Goal: Task Accomplishment & Management: Manage account settings

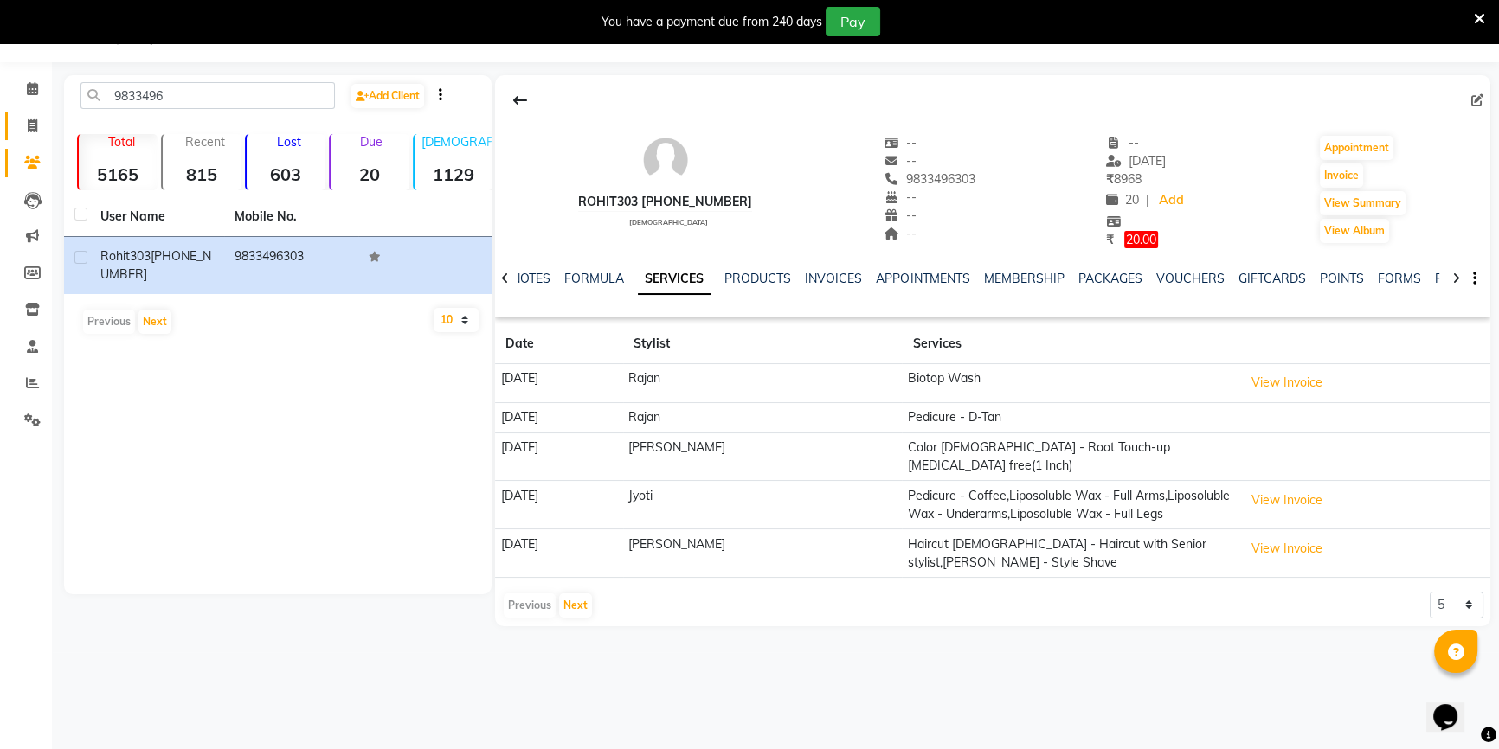
click at [23, 138] on link "Invoice" at bounding box center [26, 126] width 42 height 29
select select "7658"
select select "service"
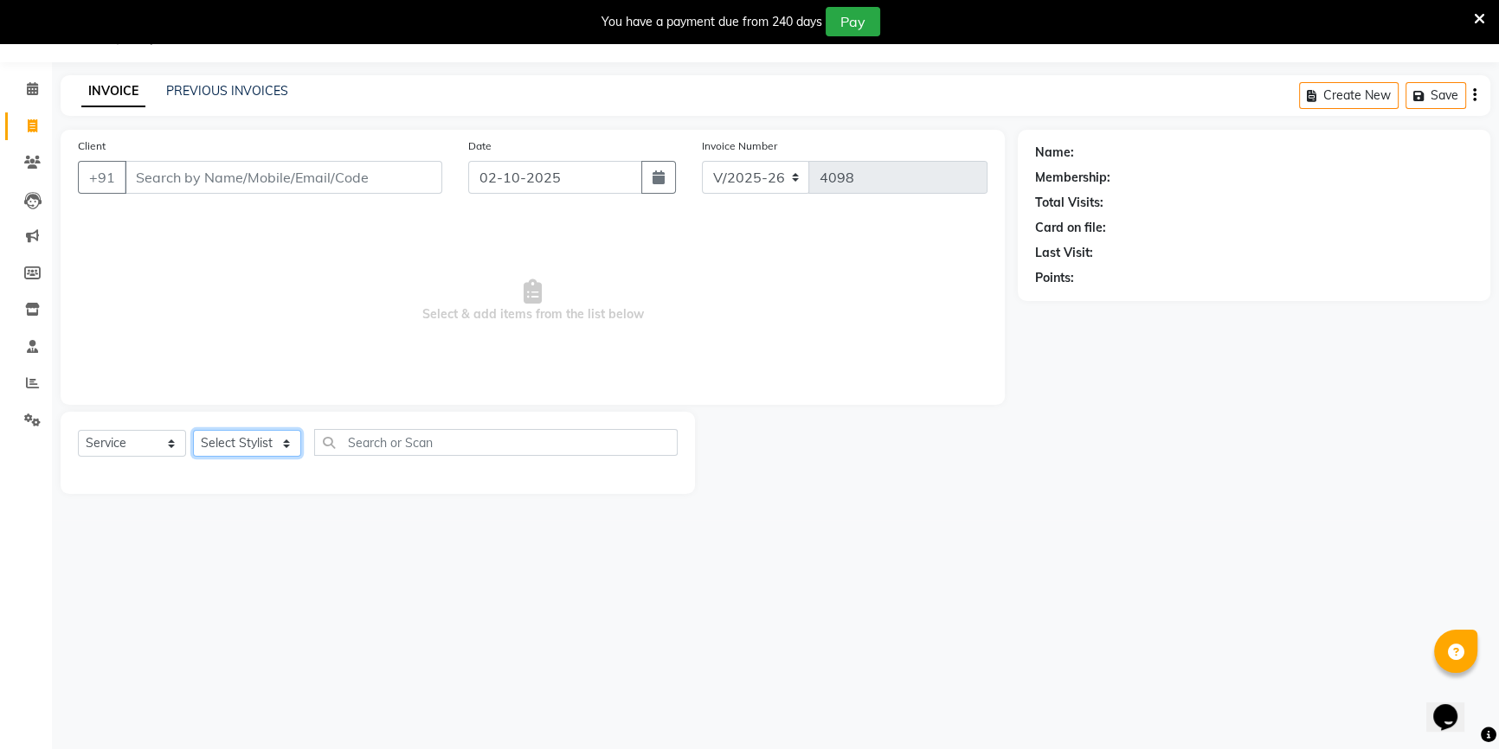
click at [254, 436] on select "Select Stylist [PERSON_NAME] [PERSON_NAME] Sir Disha [PERSON_NAME] Jyoti Mahesh…" at bounding box center [247, 443] width 108 height 27
select select "68200"
click at [193, 430] on select "Select Stylist [PERSON_NAME] [PERSON_NAME] Sir Disha [PERSON_NAME] Jyoti Mahesh…" at bounding box center [247, 443] width 108 height 27
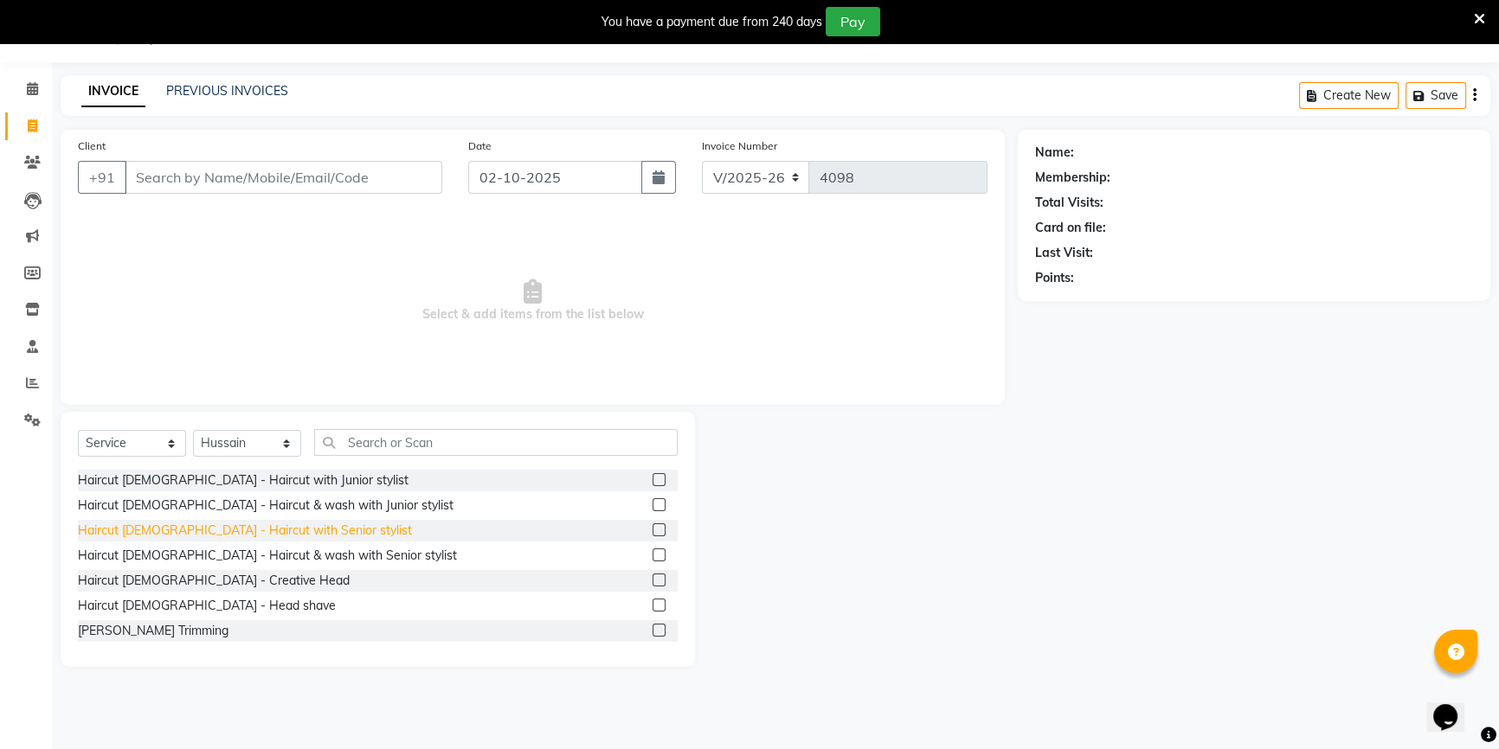
click at [292, 538] on div "Haircut [DEMOGRAPHIC_DATA] - Haircut with Senior stylist" at bounding box center [245, 531] width 334 height 18
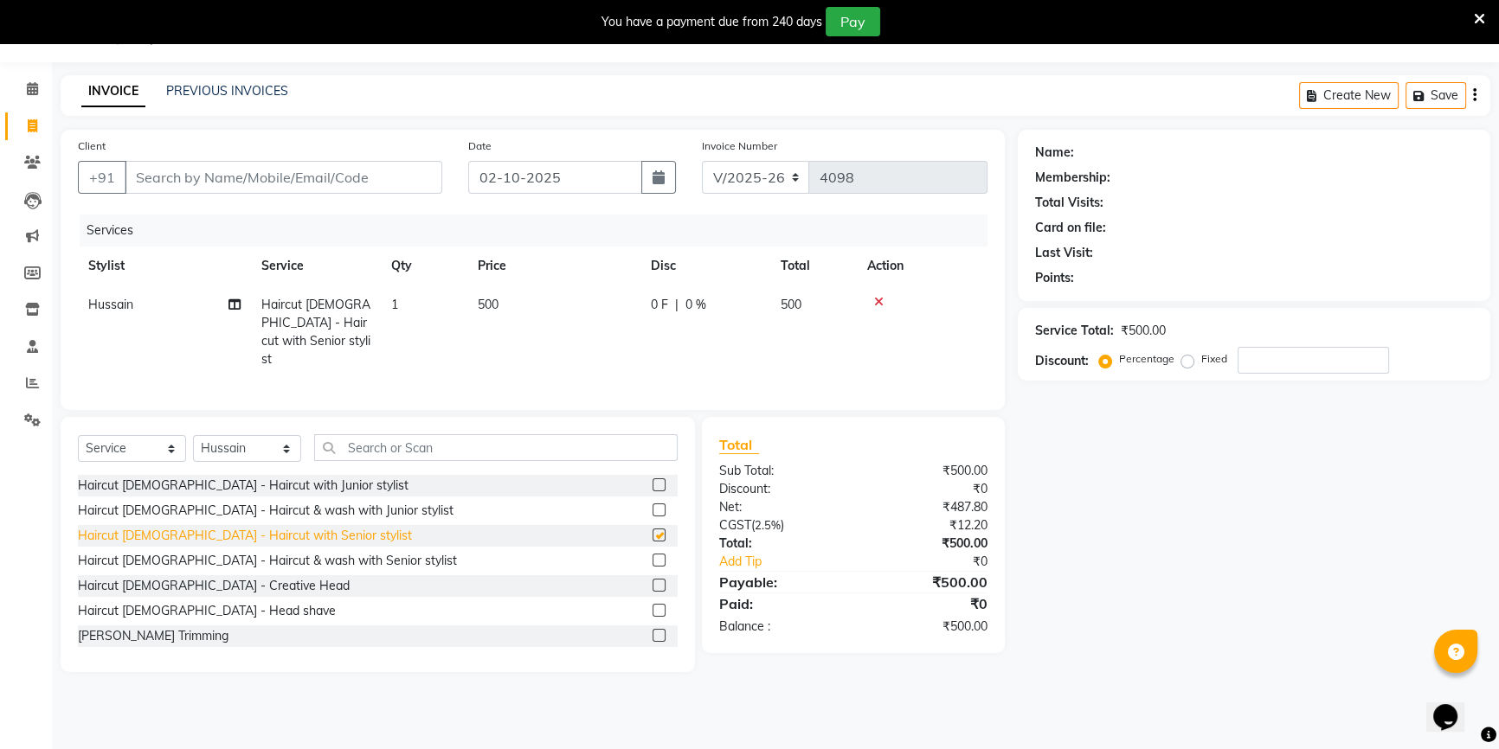
checkbox input "false"
click at [219, 174] on input "Client" at bounding box center [284, 177] width 318 height 33
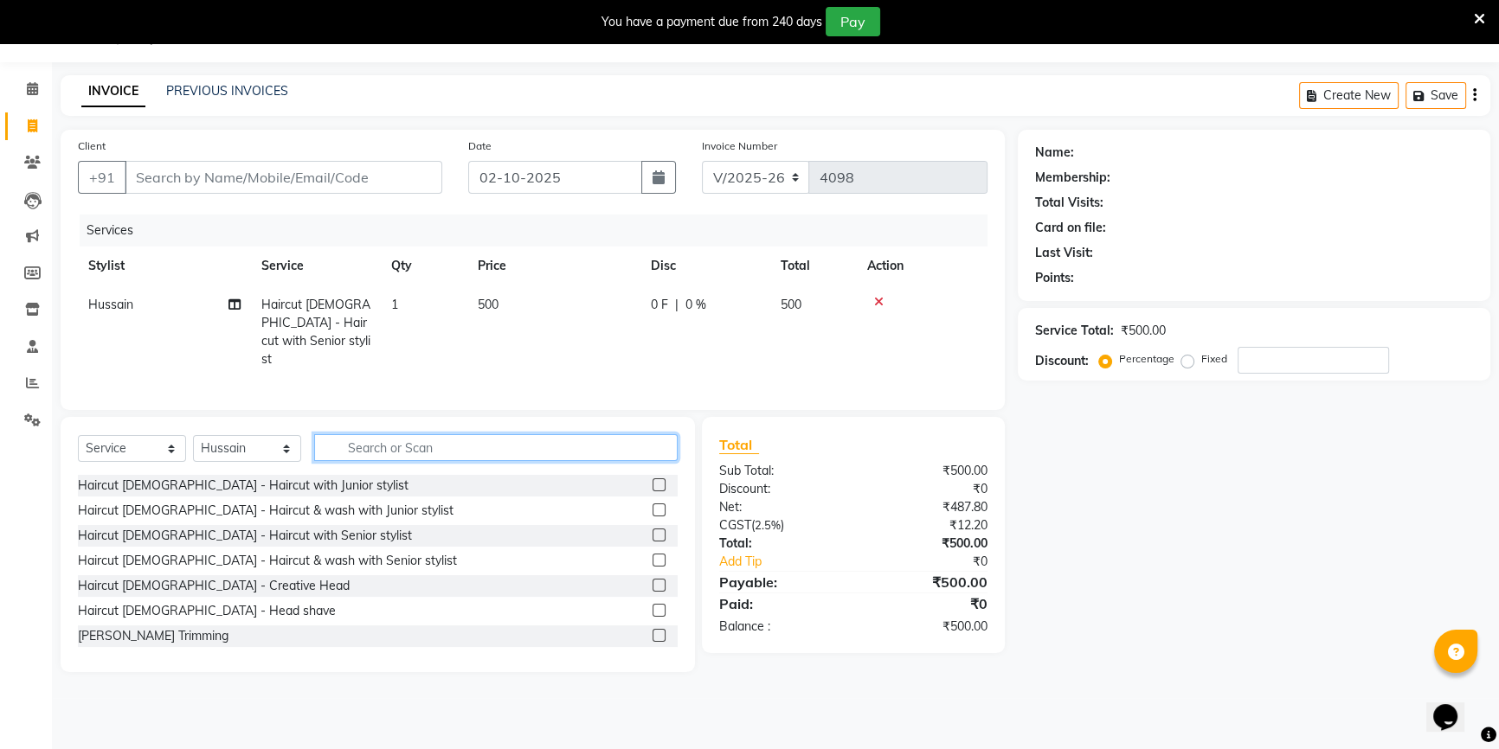
click at [369, 435] on input "text" at bounding box center [495, 447] width 363 height 27
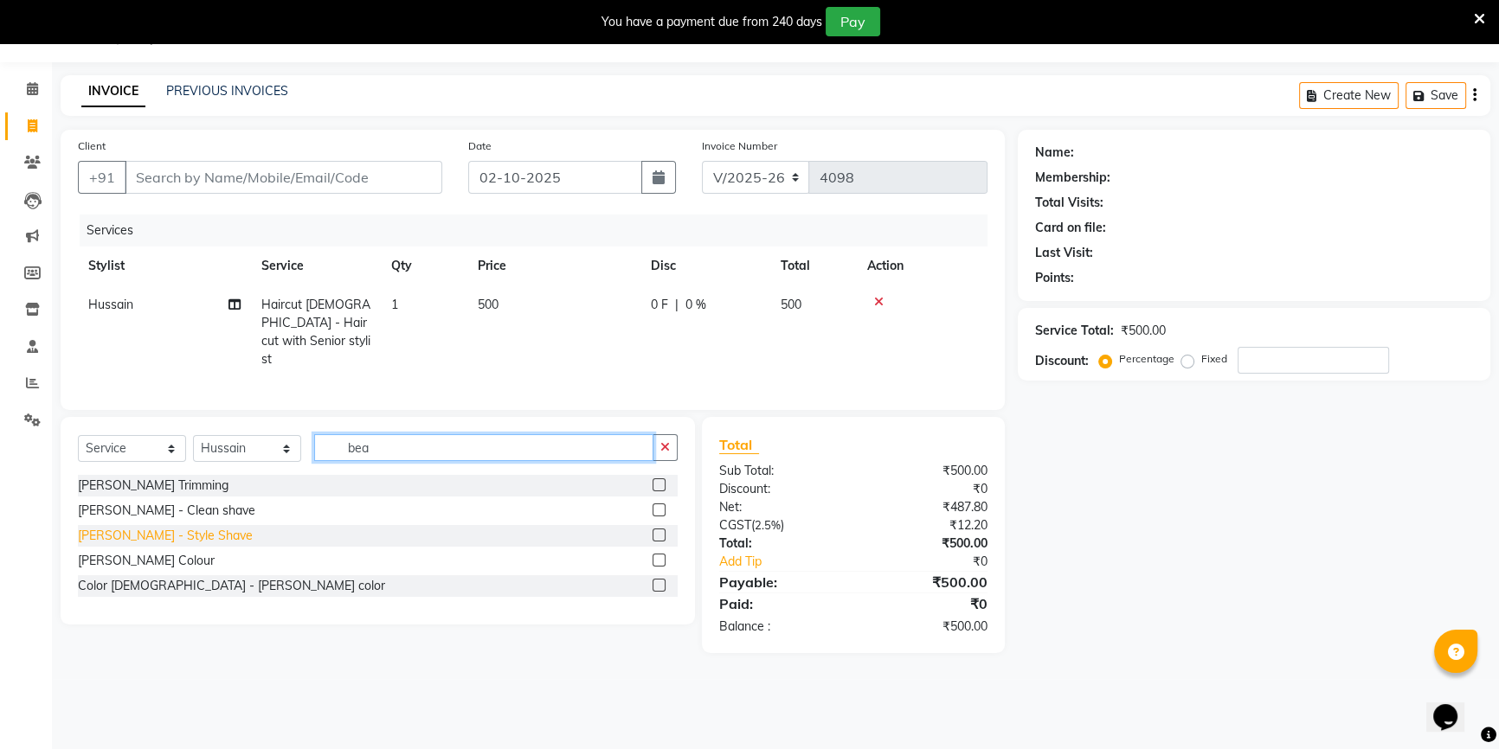
type input "bea"
click at [157, 527] on div "[PERSON_NAME] - Style Shave" at bounding box center [165, 536] width 175 height 18
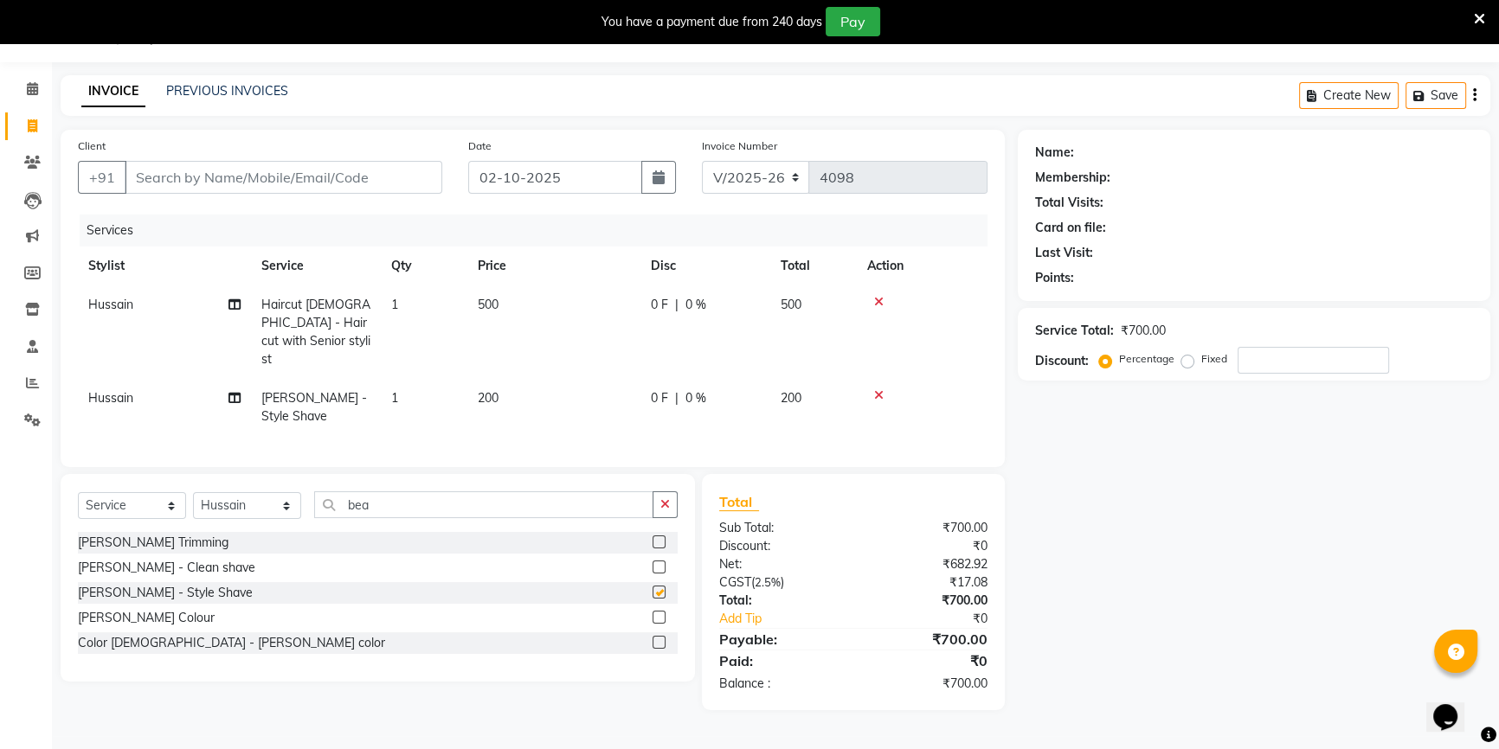
checkbox input "false"
click at [219, 169] on input "Client" at bounding box center [284, 177] width 318 height 33
type input "9"
type input "0"
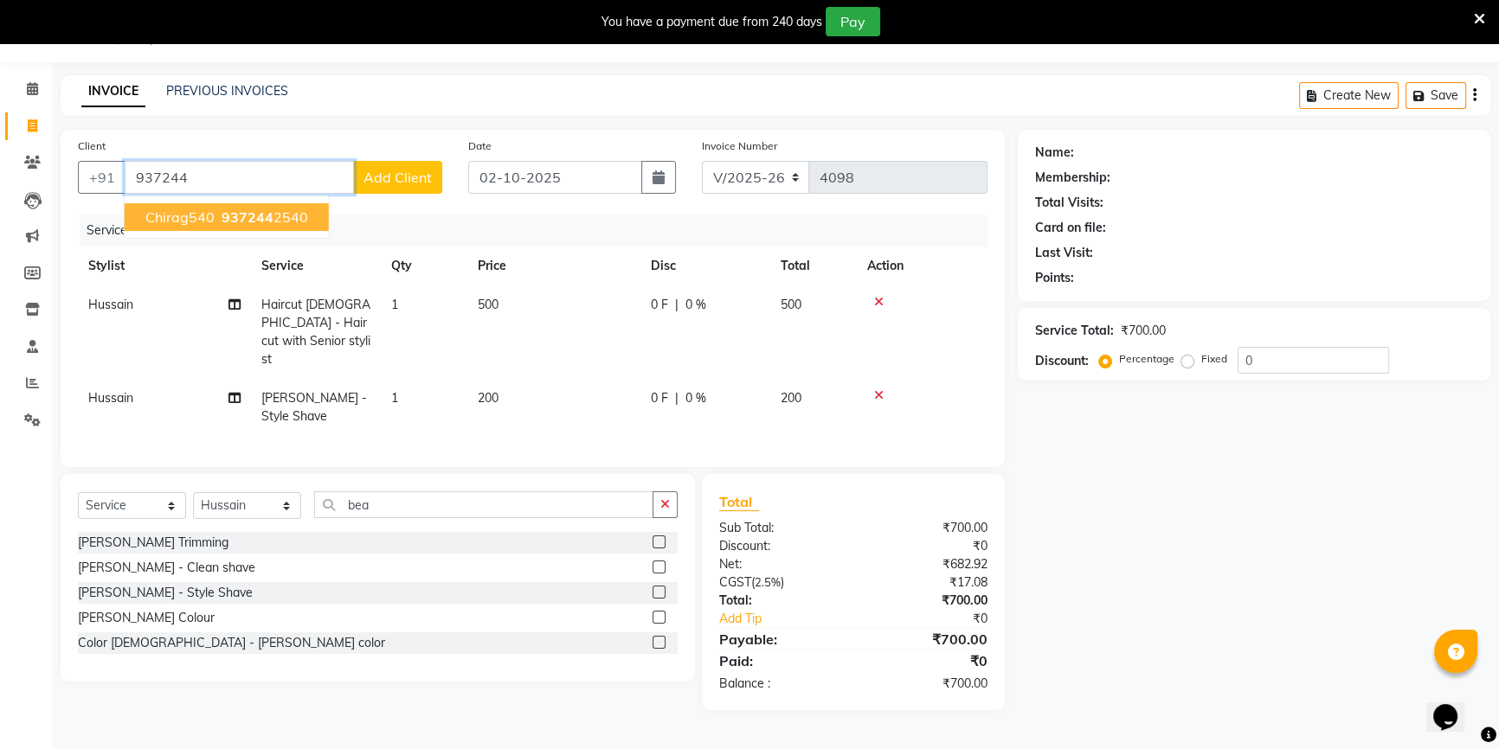
click at [210, 212] on span "Chirag540" at bounding box center [179, 217] width 69 height 17
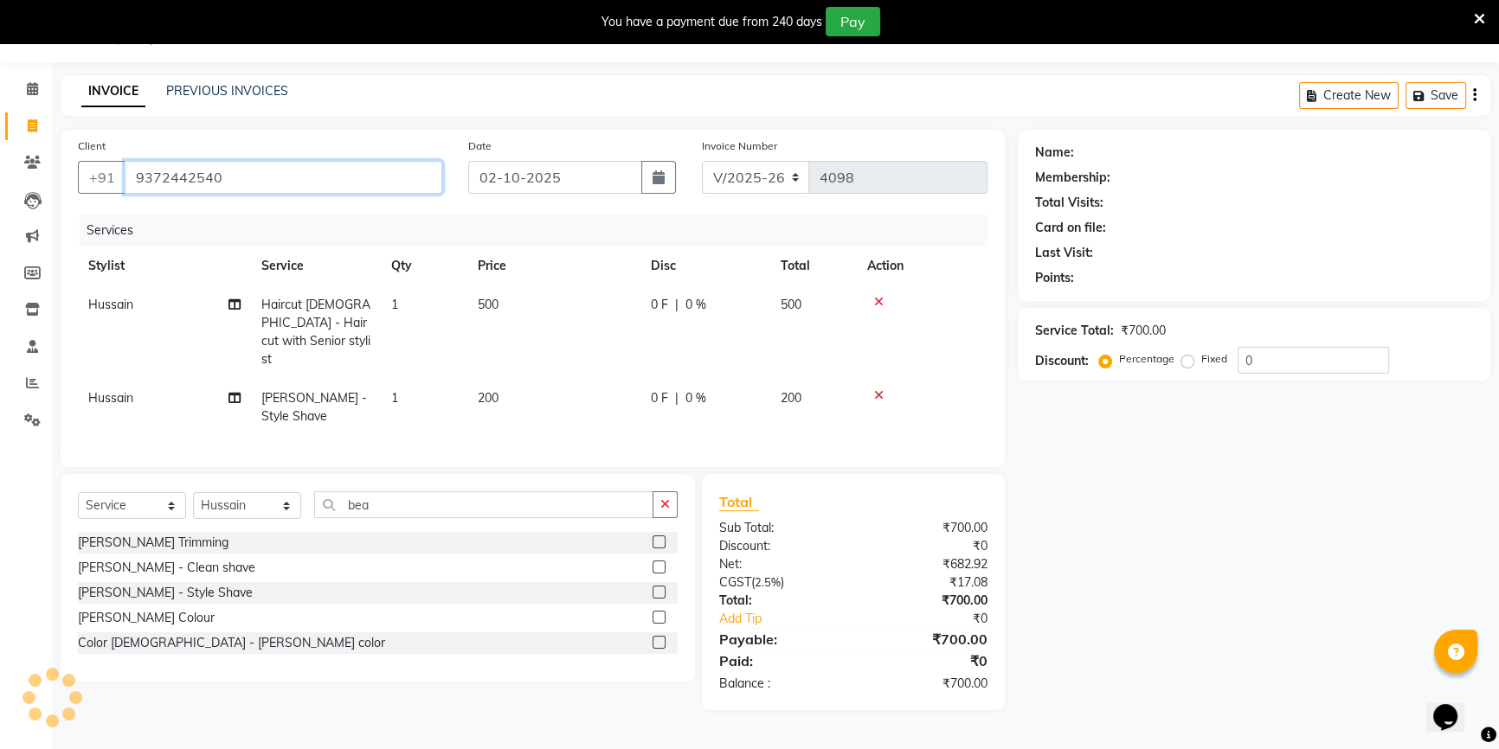
type input "9372442540"
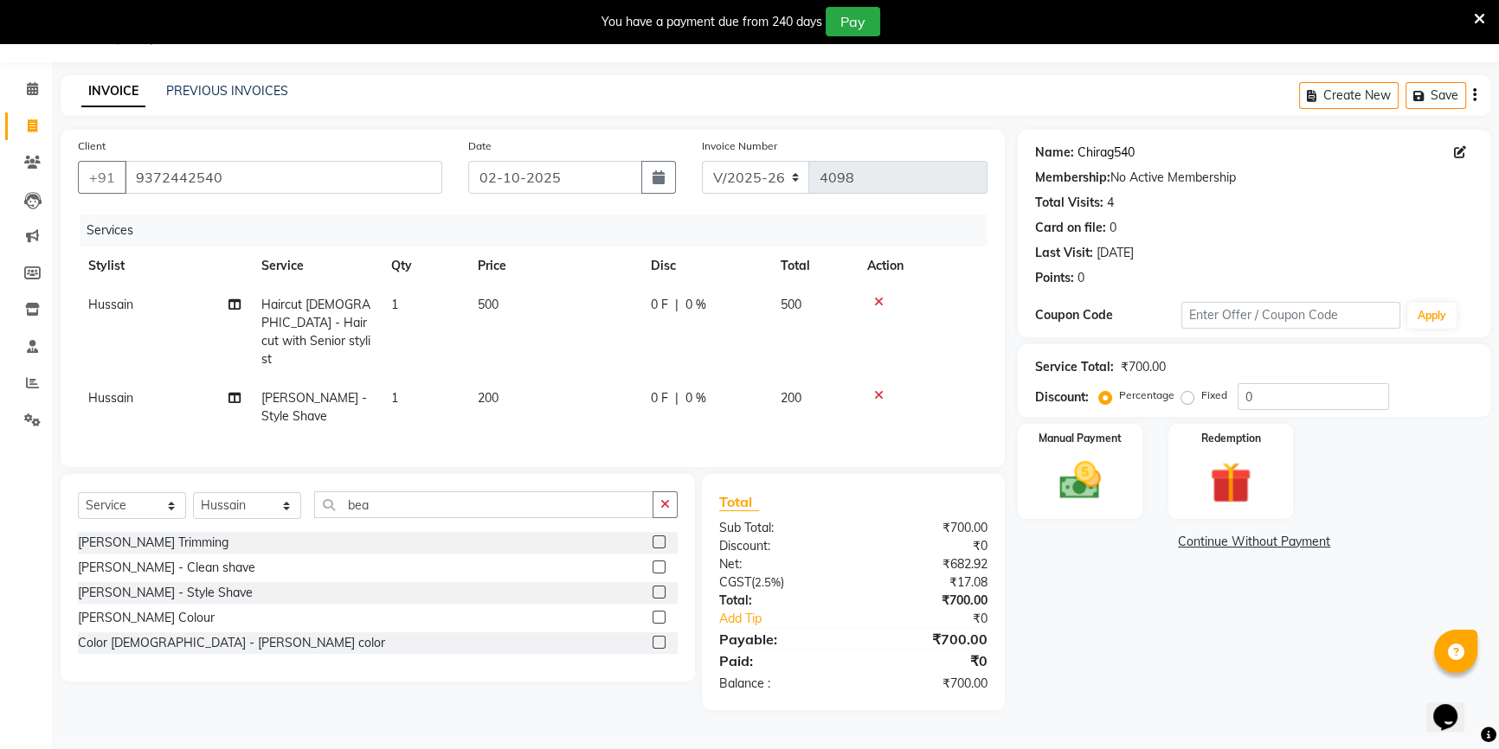
click at [1117, 147] on link "Chirag540" at bounding box center [1105, 153] width 57 height 18
click at [1064, 479] on img at bounding box center [1080, 480] width 70 height 49
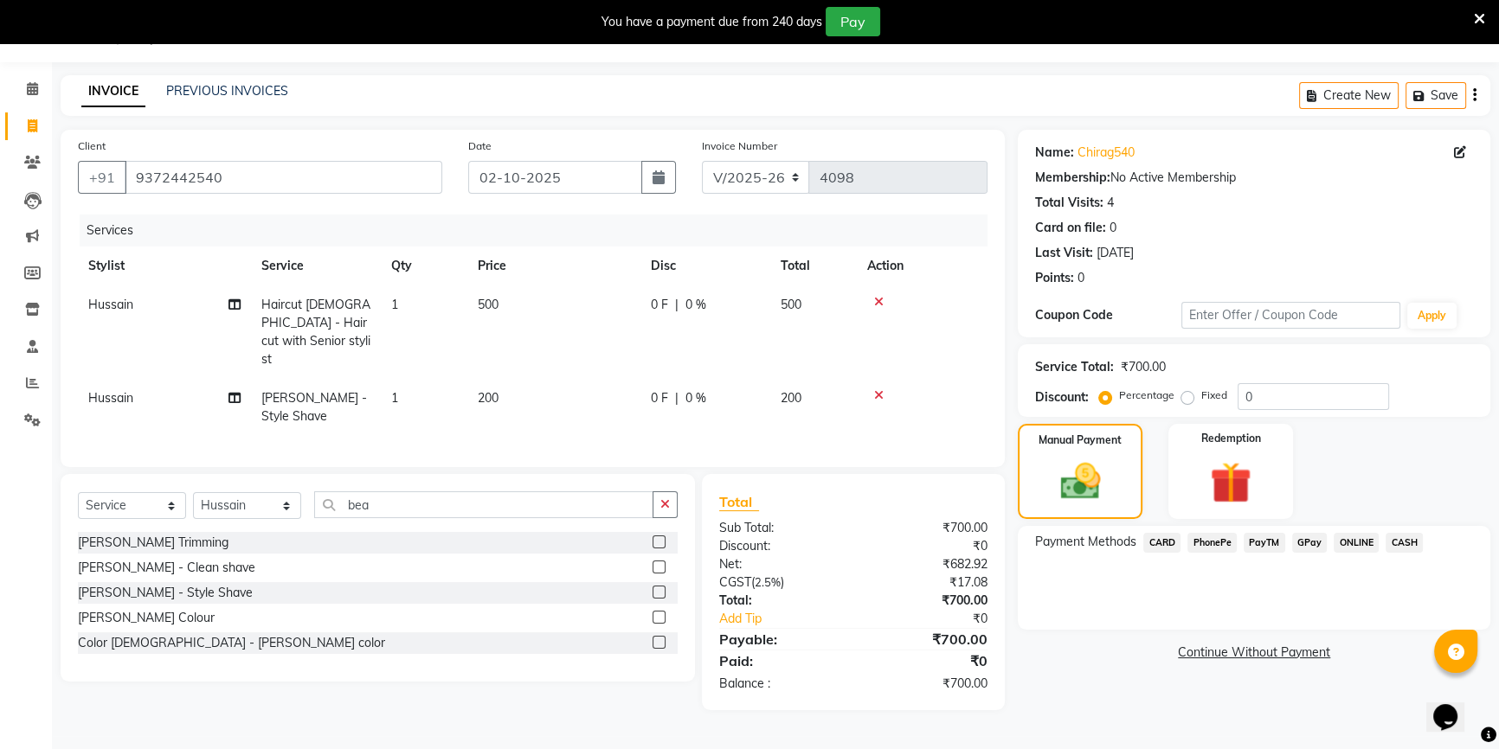
click at [1393, 541] on span "CASH" at bounding box center [1403, 543] width 37 height 20
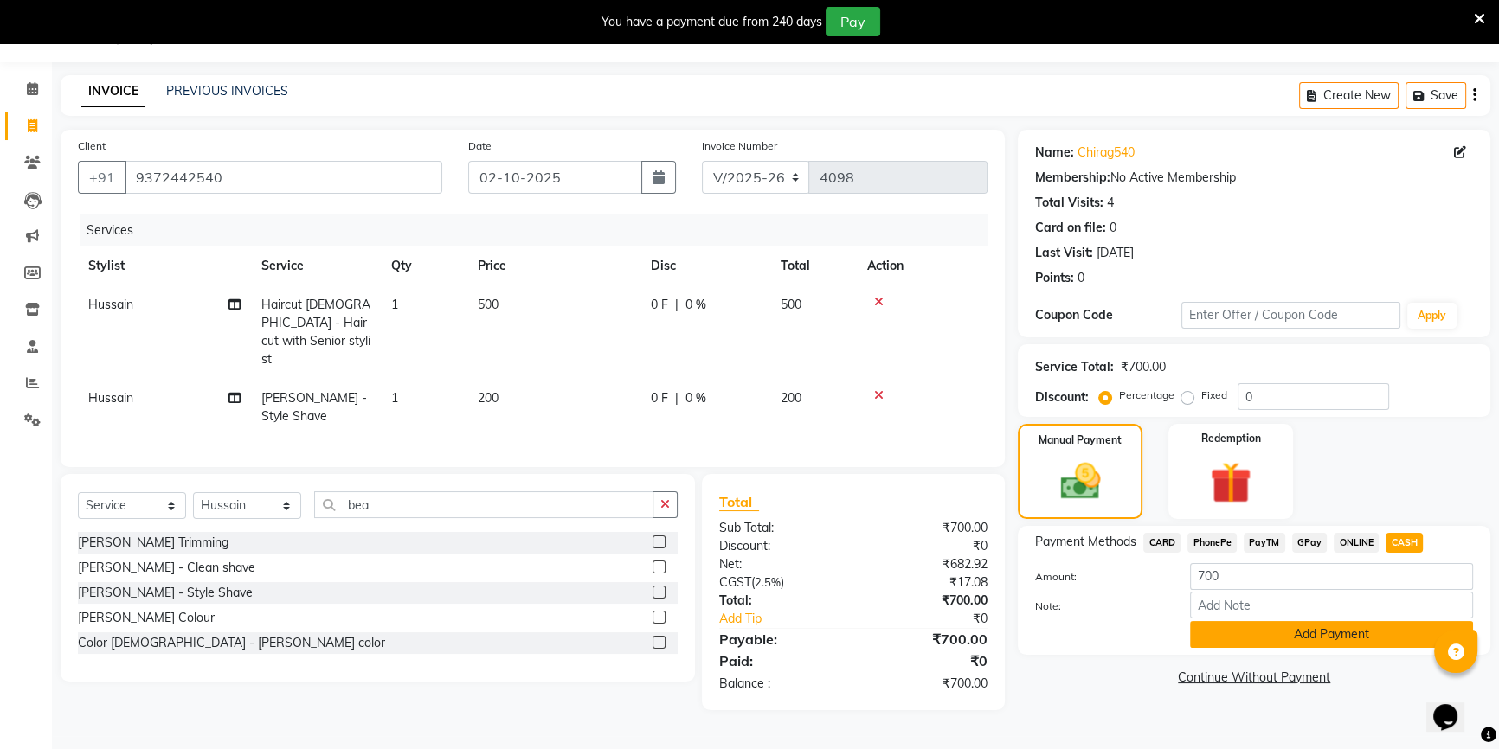
click at [1268, 637] on button "Add Payment" at bounding box center [1331, 634] width 283 height 27
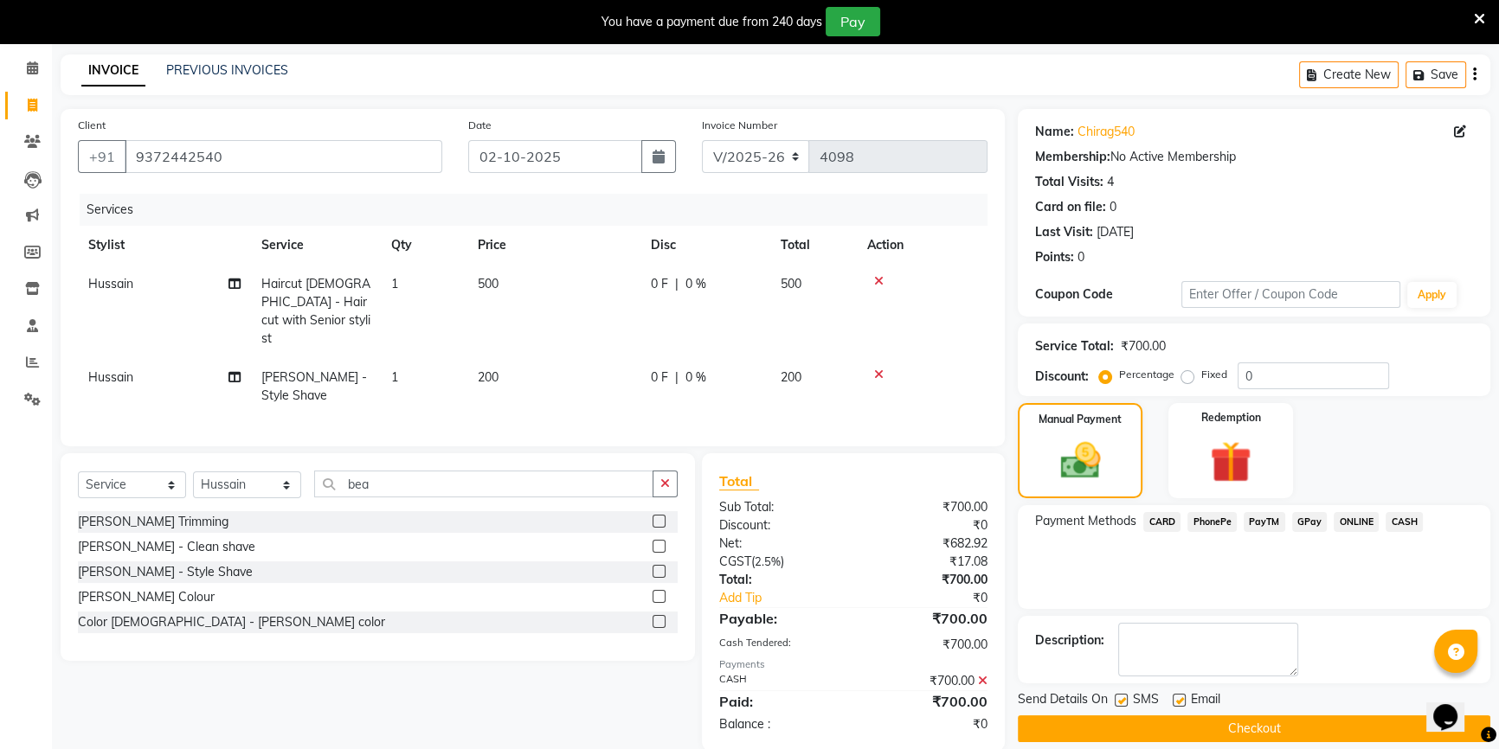
scroll to position [86, 0]
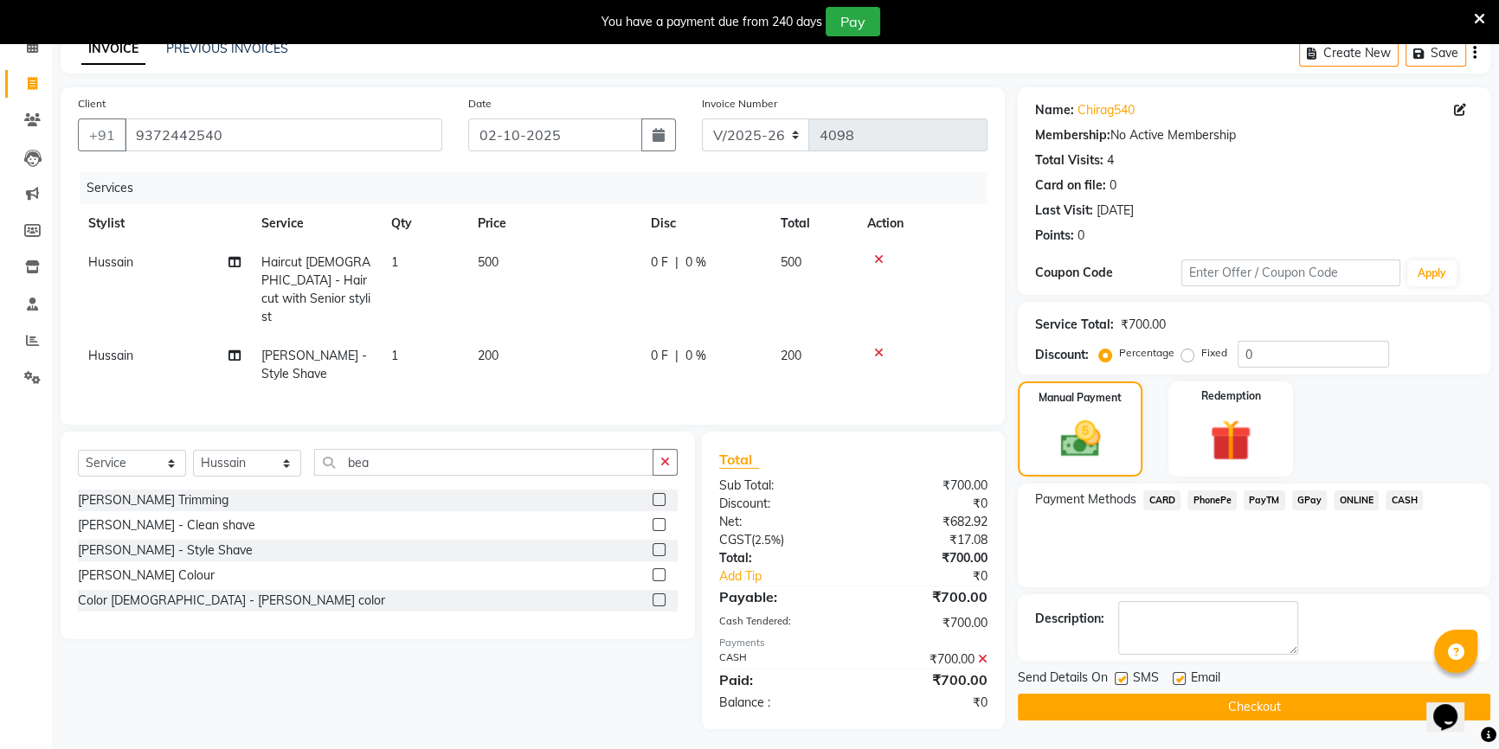
click at [1180, 675] on label at bounding box center [1179, 678] width 13 height 13
click at [1180, 675] on input "checkbox" at bounding box center [1178, 679] width 11 height 11
checkbox input "false"
click at [1192, 698] on button "Checkout" at bounding box center [1254, 707] width 472 height 27
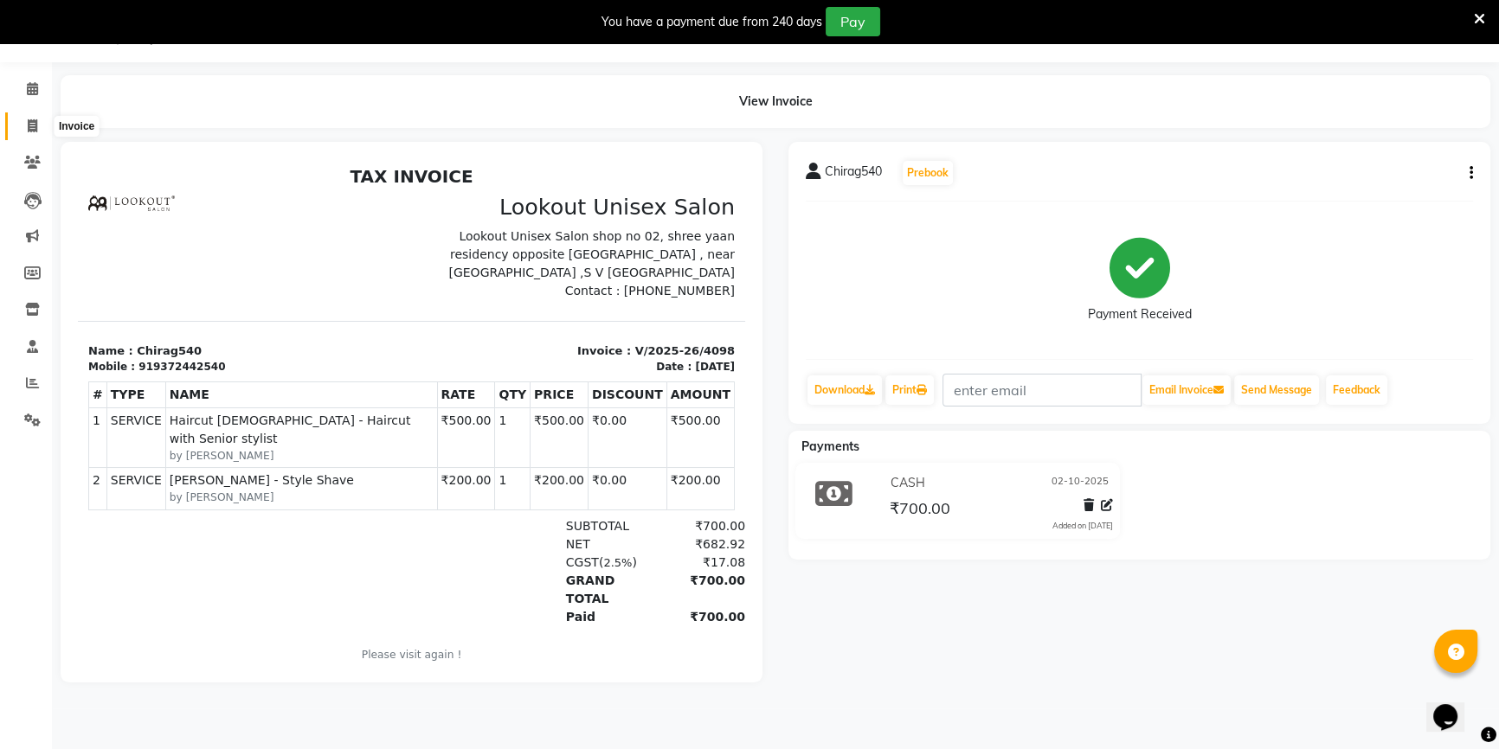
click at [24, 130] on span at bounding box center [32, 127] width 30 height 20
select select "service"
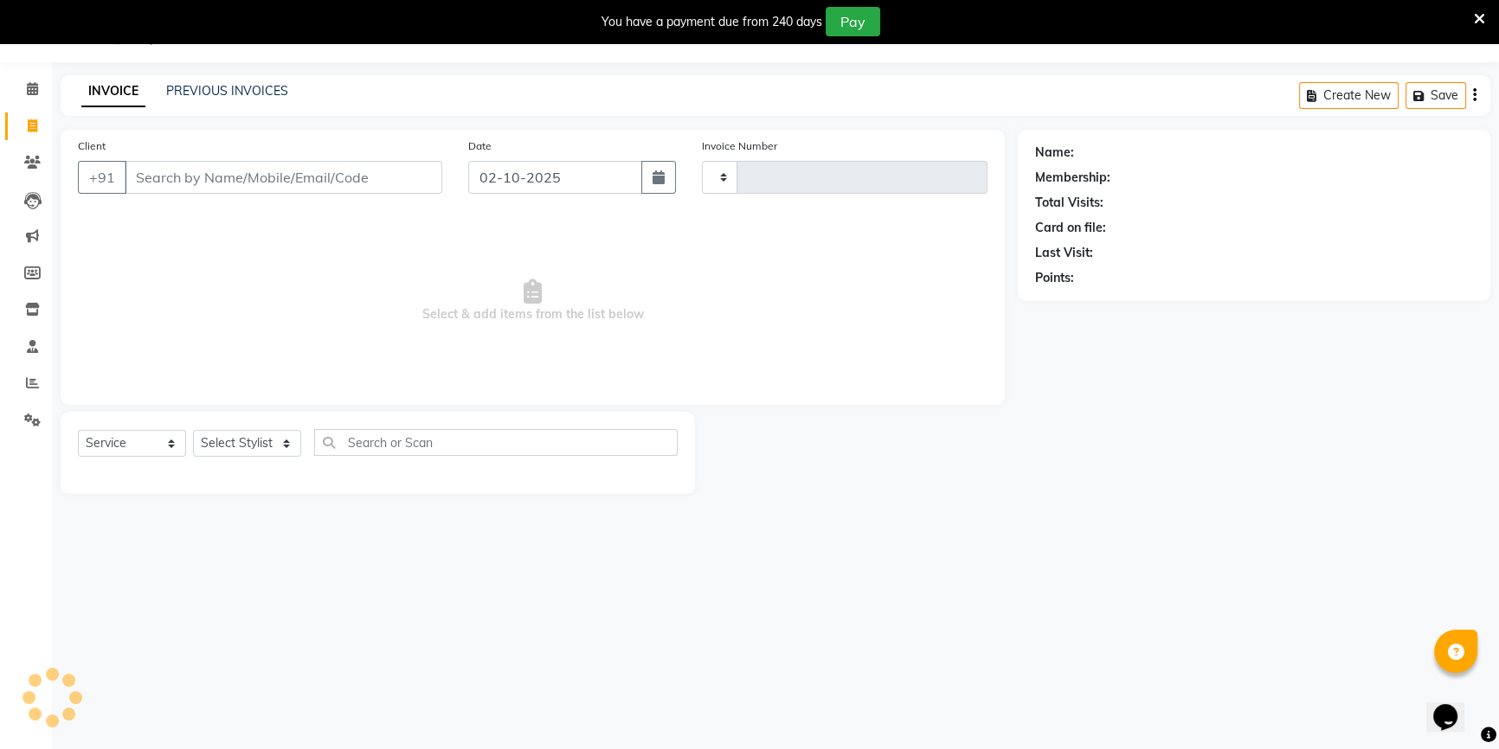
type input "4099"
select select "7658"
click at [247, 441] on select "Select Stylist" at bounding box center [247, 443] width 108 height 27
click at [251, 440] on select "Select Stylist" at bounding box center [247, 443] width 108 height 27
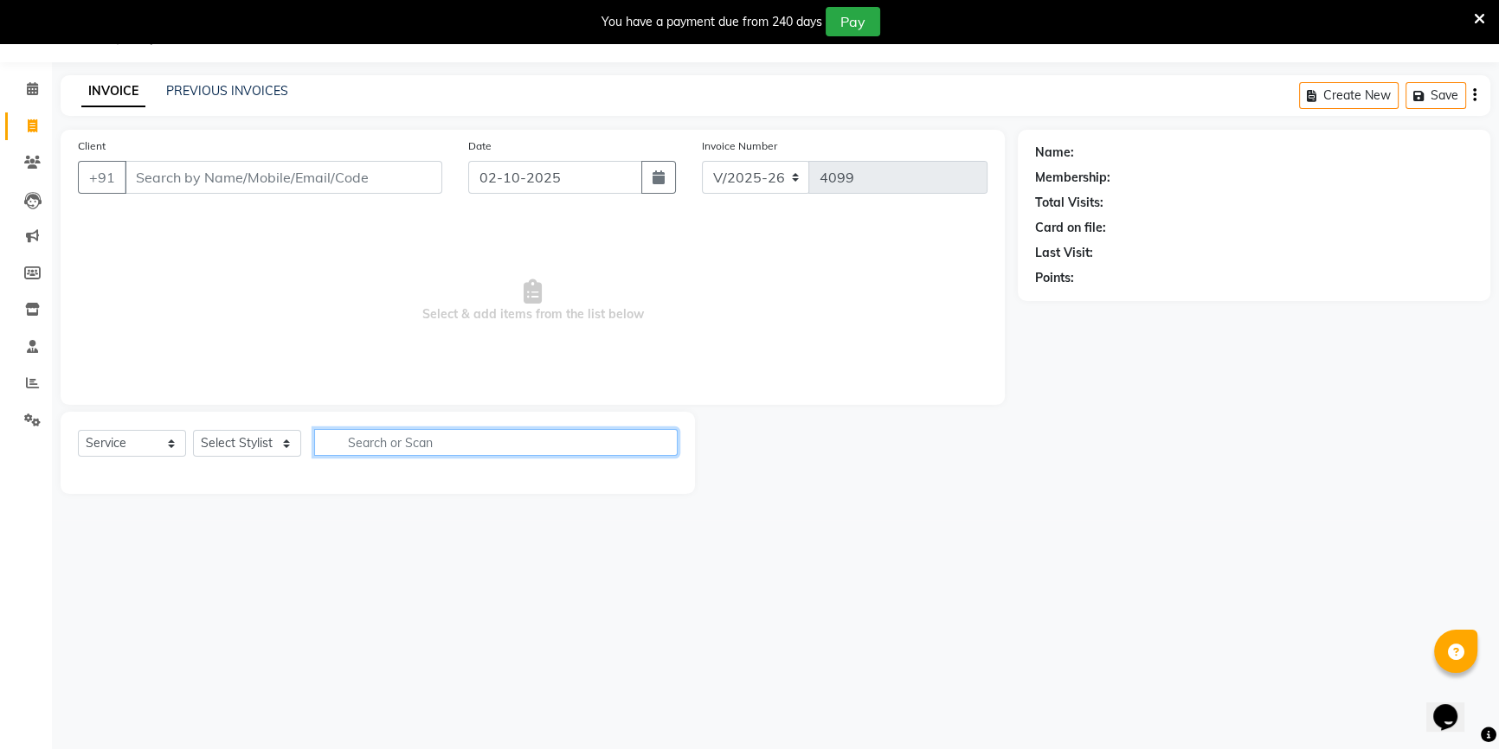
click at [414, 443] on input "text" at bounding box center [495, 442] width 363 height 27
click at [456, 459] on div "Select Service Product Membership Package Voucher Prepaid Gift Card Select Styl…" at bounding box center [378, 449] width 600 height 41
click at [260, 440] on select "Select Stylist" at bounding box center [247, 443] width 108 height 27
click at [320, 450] on input "text" at bounding box center [495, 442] width 363 height 27
click at [239, 458] on div "Select Service Product Membership Package Voucher Prepaid Gift Card Select Styl…" at bounding box center [378, 449] width 600 height 41
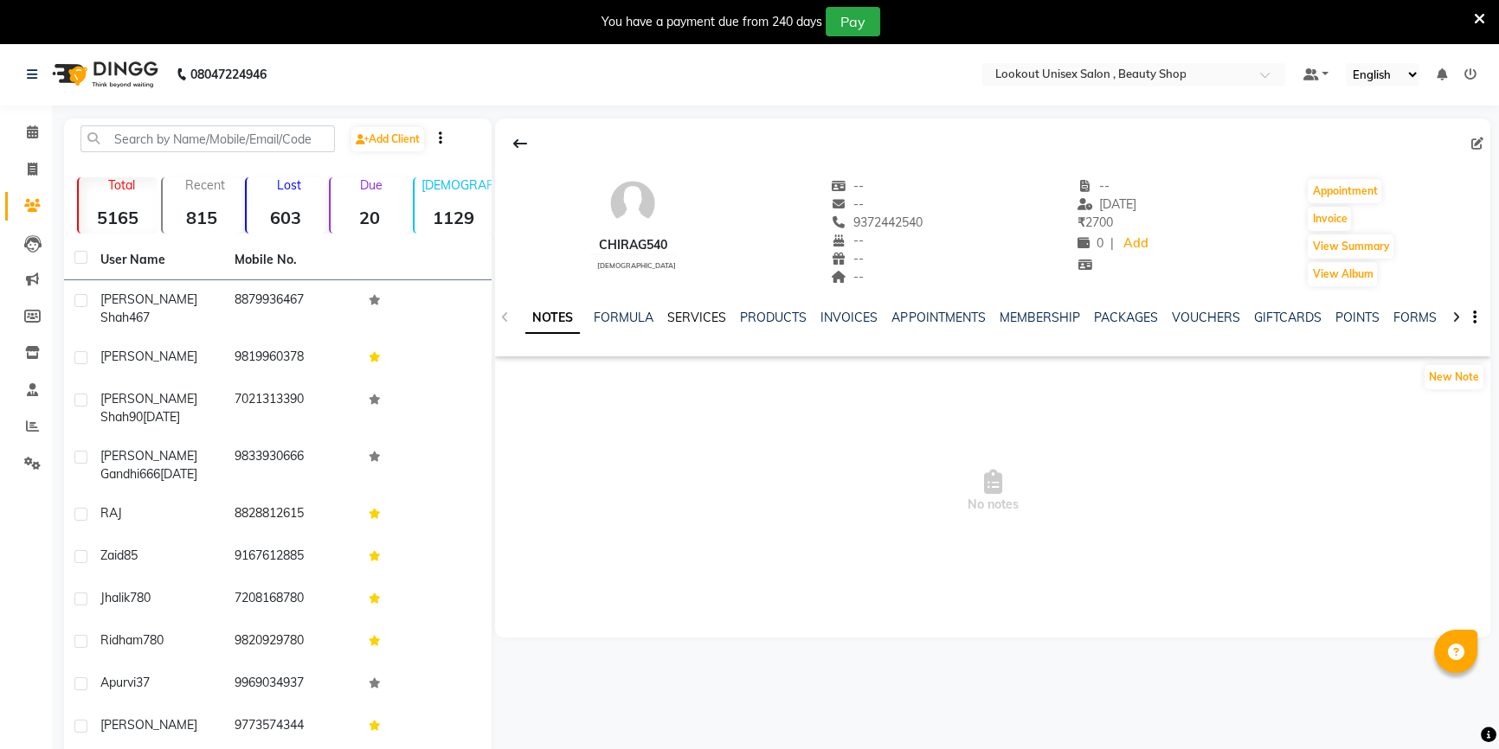
click at [697, 320] on link "SERVICES" at bounding box center [696, 318] width 59 height 16
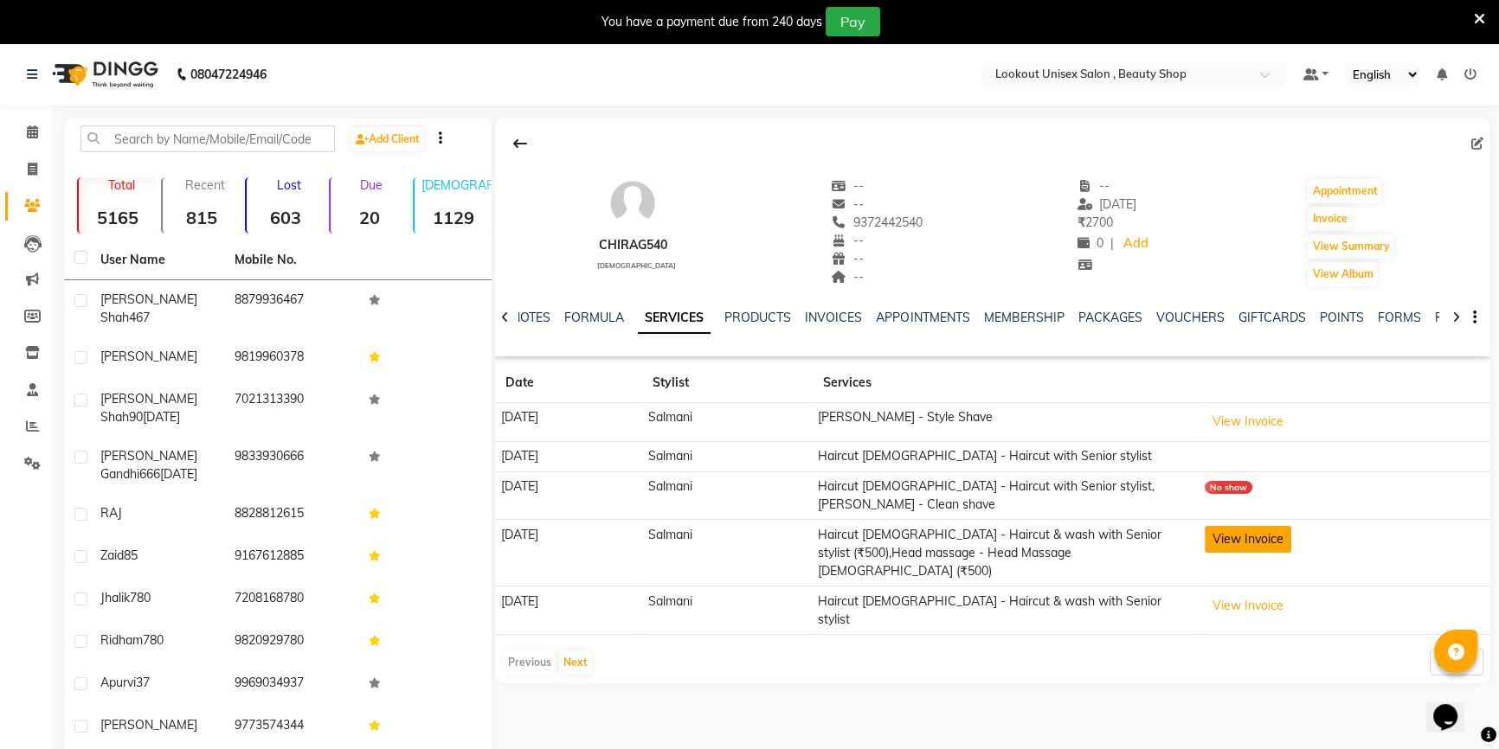
click at [1273, 526] on button "View Invoice" at bounding box center [1248, 539] width 87 height 27
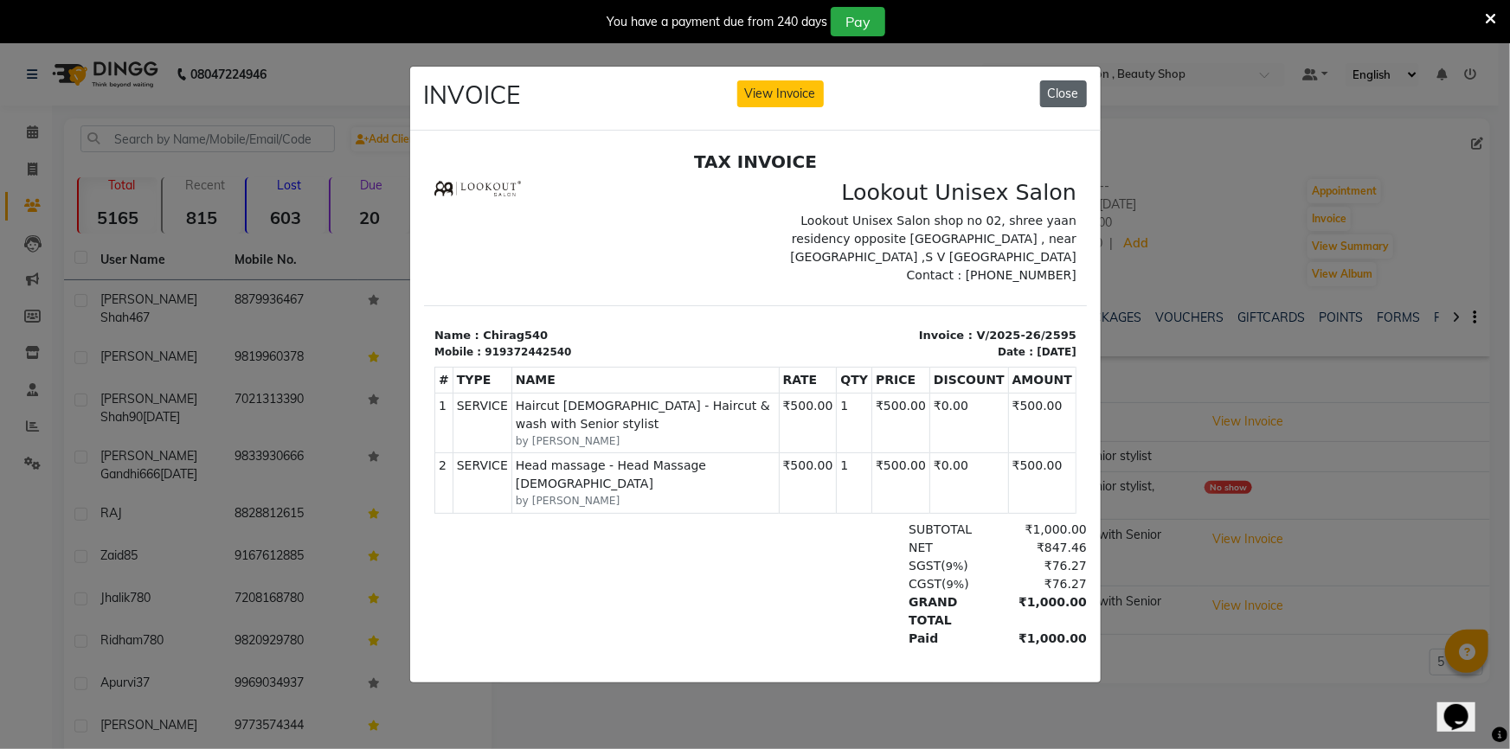
click at [1056, 81] on button "Close" at bounding box center [1063, 93] width 47 height 27
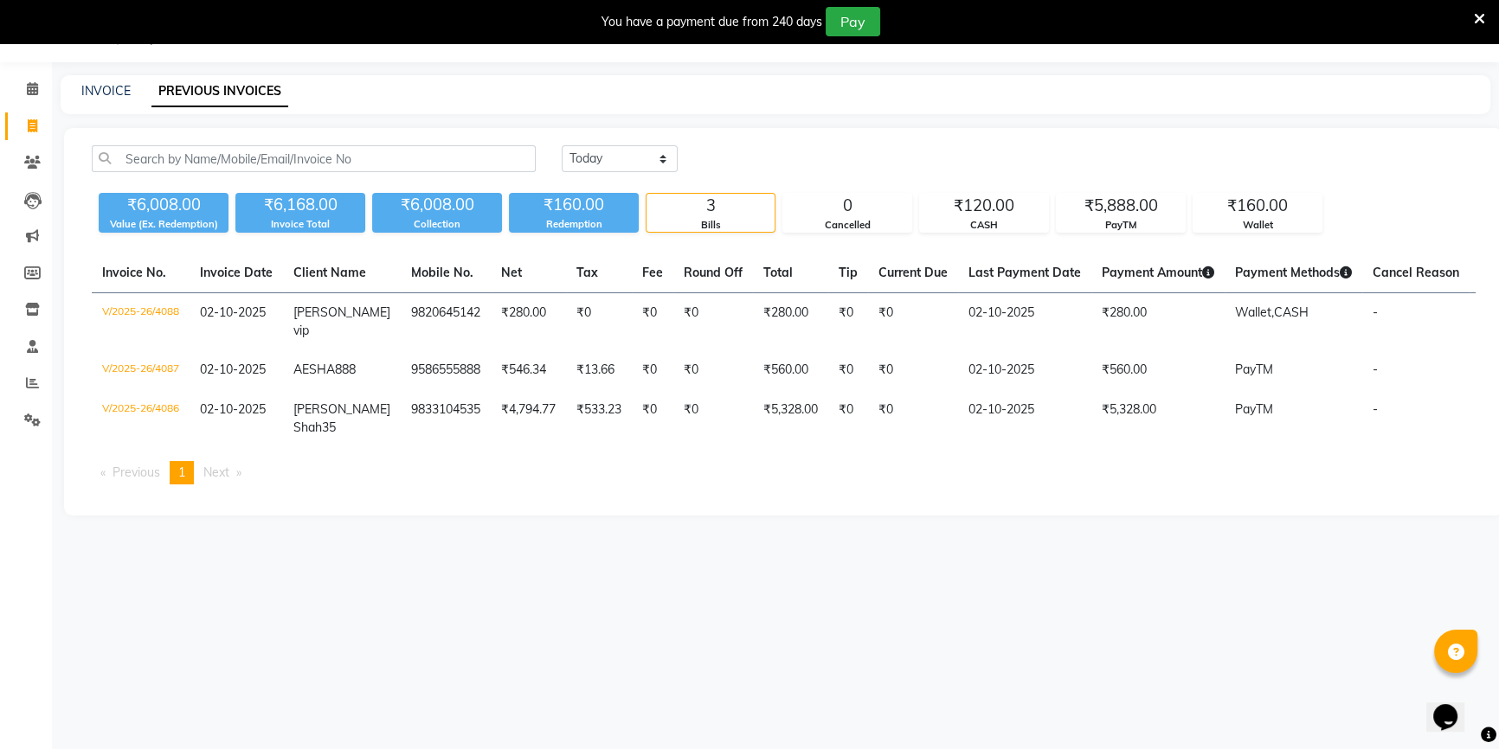
click at [13, 128] on link "Invoice" at bounding box center [26, 126] width 42 height 29
select select "service"
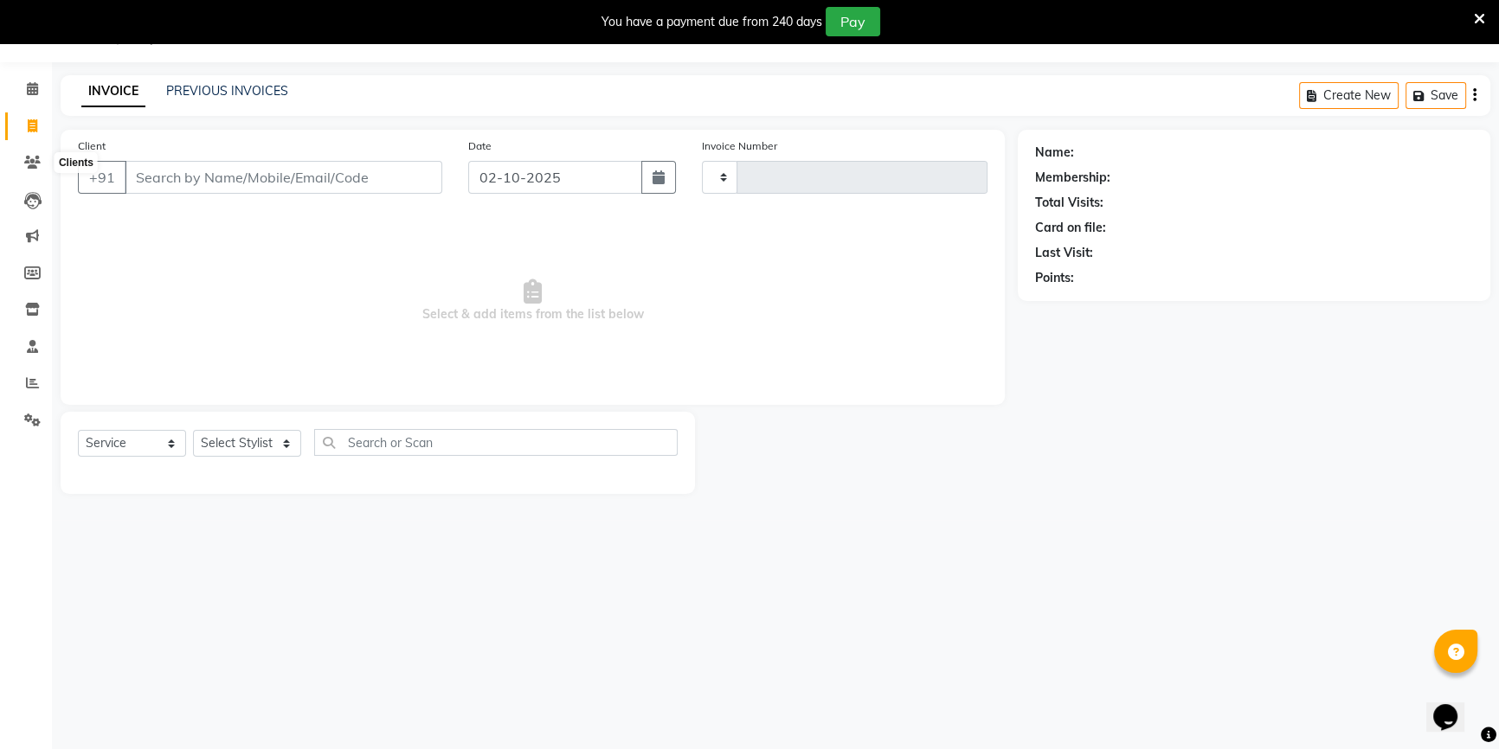
type input "4099"
select select "7658"
click at [209, 443] on select "Select Stylist" at bounding box center [247, 443] width 108 height 27
click at [241, 444] on select "Select Stylist" at bounding box center [247, 443] width 108 height 27
click at [355, 166] on input "Client" at bounding box center [284, 177] width 318 height 33
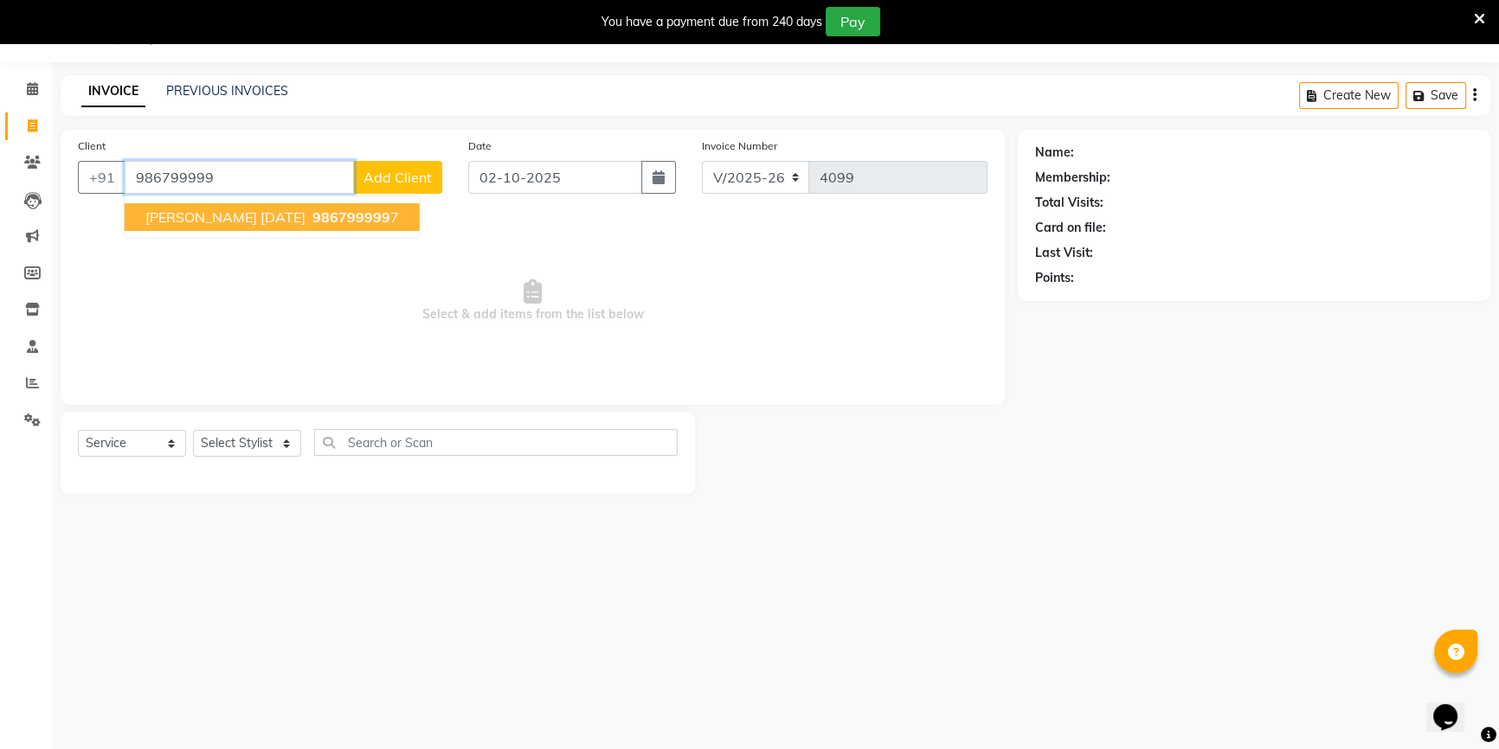
click at [312, 215] on span "986799999" at bounding box center [351, 217] width 78 height 17
type input "9867999997"
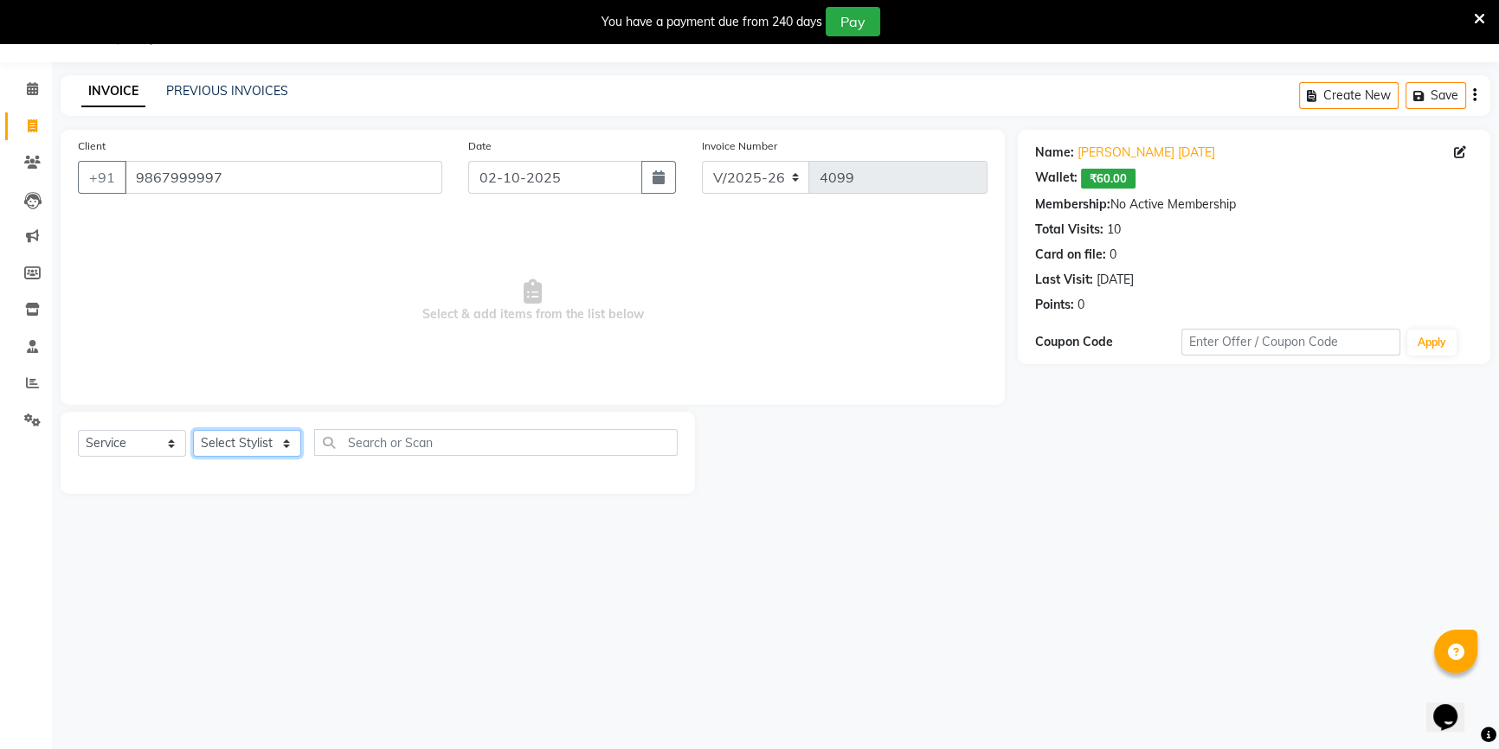
click at [264, 438] on select "Select Stylist [PERSON_NAME] [PERSON_NAME] Sir Disha [PERSON_NAME] Jyoti Mahesh…" at bounding box center [247, 443] width 108 height 27
select select "68253"
click at [193, 430] on select "Select Stylist [PERSON_NAME] [PERSON_NAME] Sir Disha [PERSON_NAME] Jyoti Mahesh…" at bounding box center [247, 443] width 108 height 27
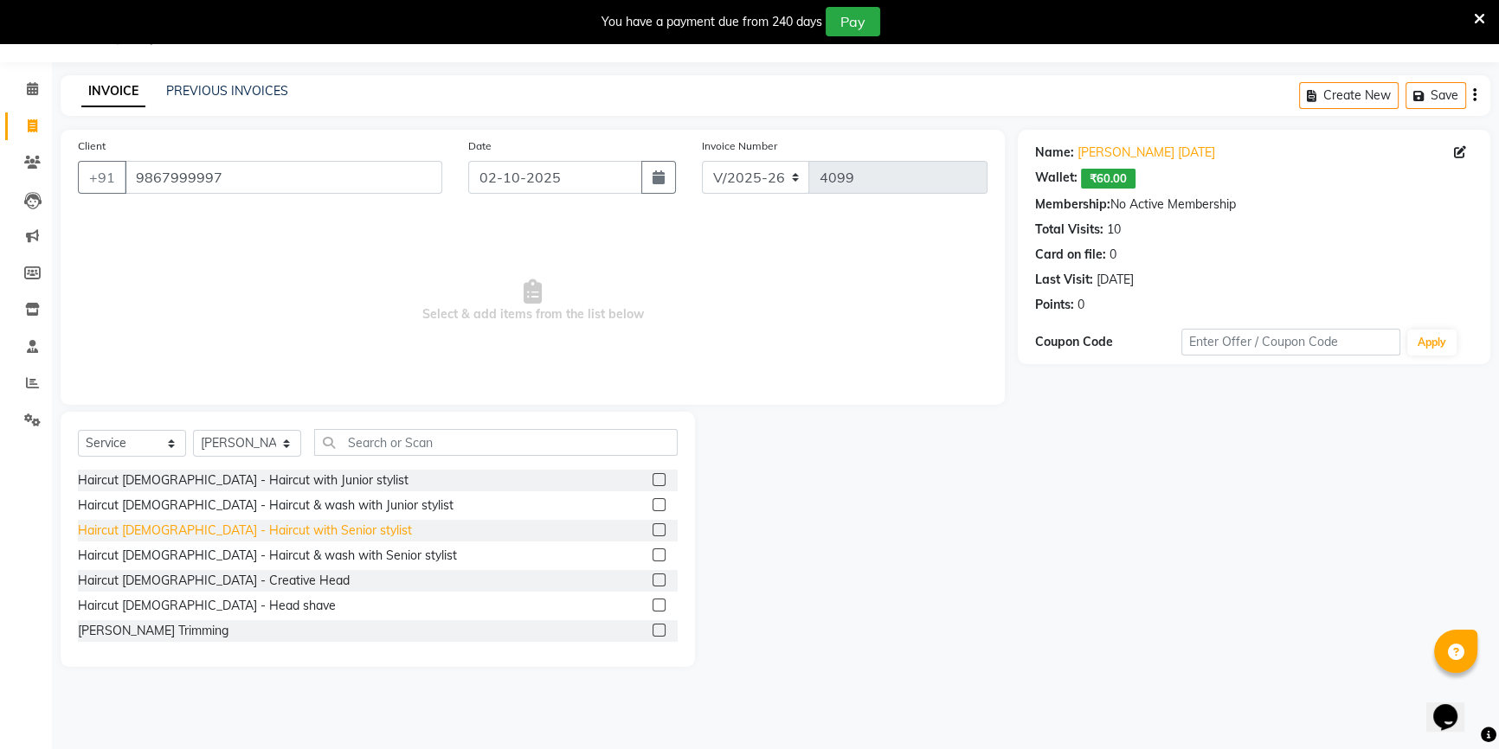
click at [297, 523] on div "Haircut [DEMOGRAPHIC_DATA] - Haircut with Senior stylist" at bounding box center [245, 531] width 334 height 18
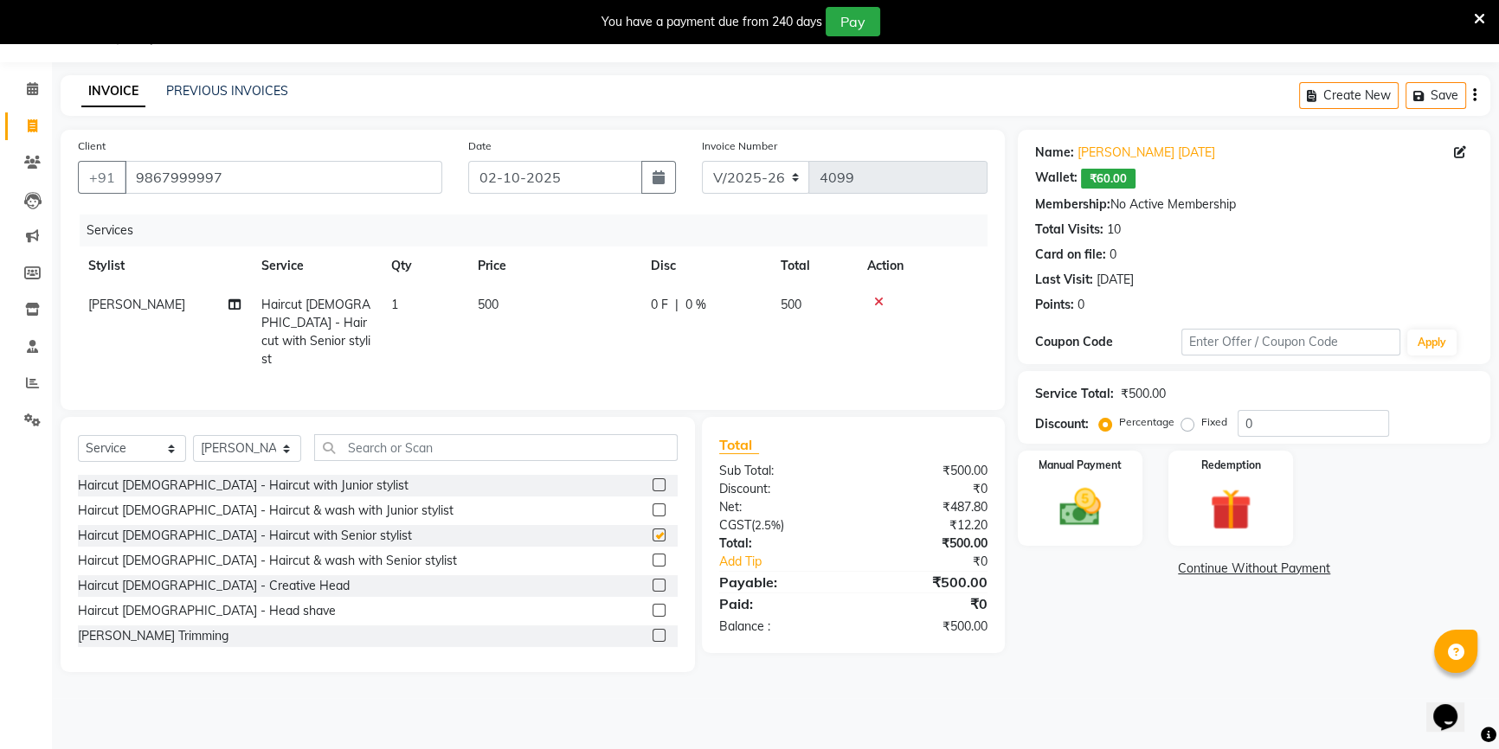
checkbox input "false"
click at [382, 452] on input "text" at bounding box center [495, 447] width 363 height 27
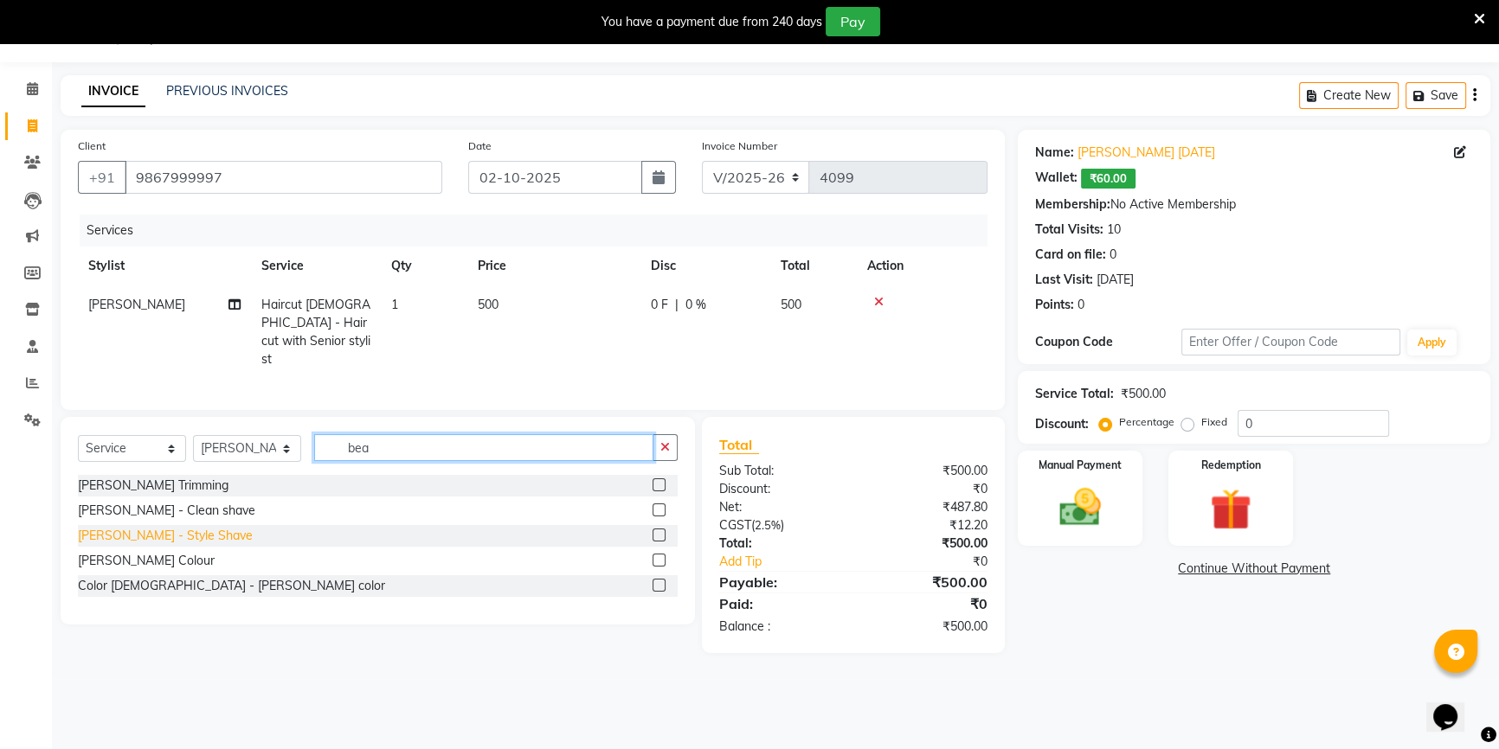
type input "bea"
click at [173, 528] on div "[PERSON_NAME] - Style Shave" at bounding box center [165, 536] width 175 height 18
checkbox input "false"
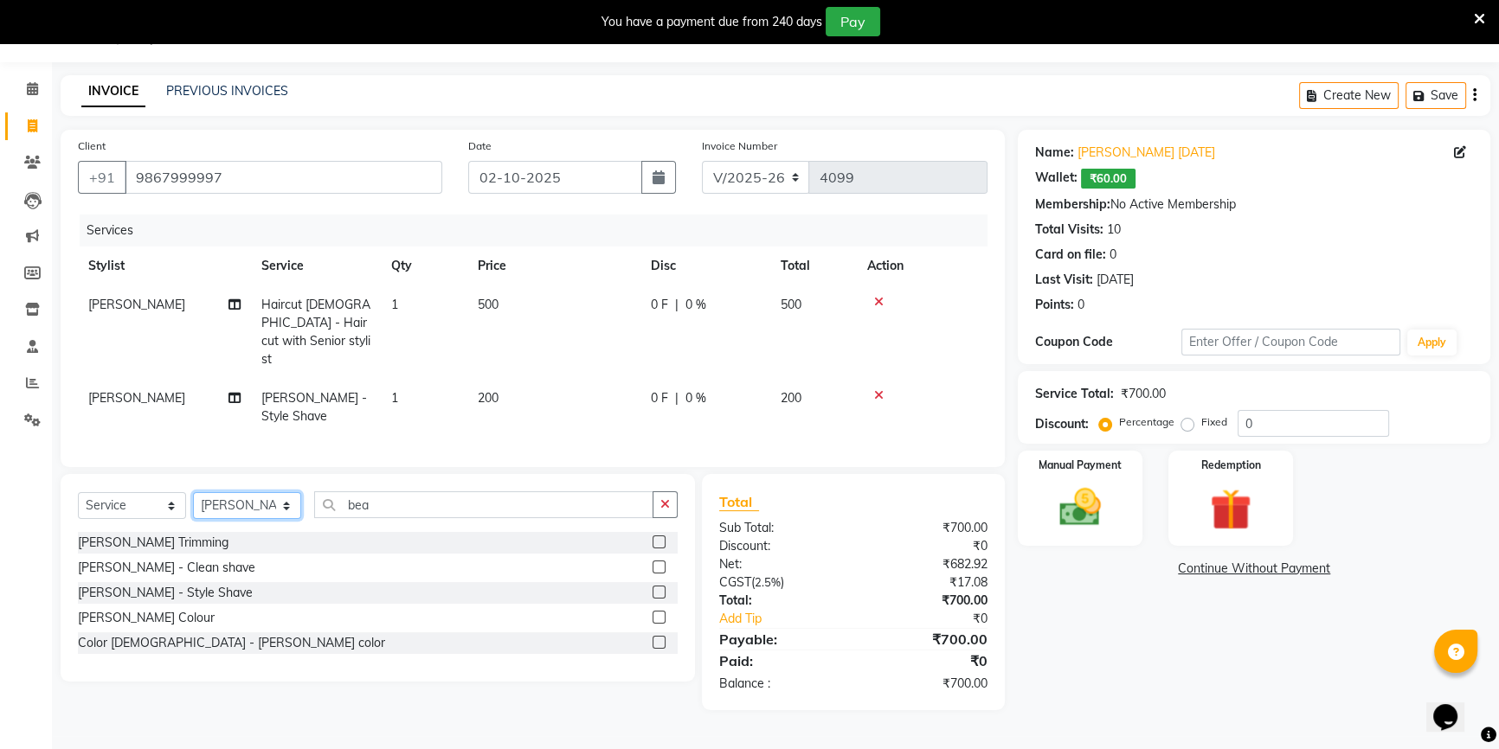
click at [251, 492] on select "Select Stylist [PERSON_NAME] [PERSON_NAME] Sir Disha [PERSON_NAME] Jyoti Mahesh…" at bounding box center [247, 505] width 108 height 27
select select "68259"
click at [193, 492] on select "Select Stylist [PERSON_NAME] [PERSON_NAME] Sir Disha [PERSON_NAME] Jyoti Mahesh…" at bounding box center [247, 505] width 108 height 27
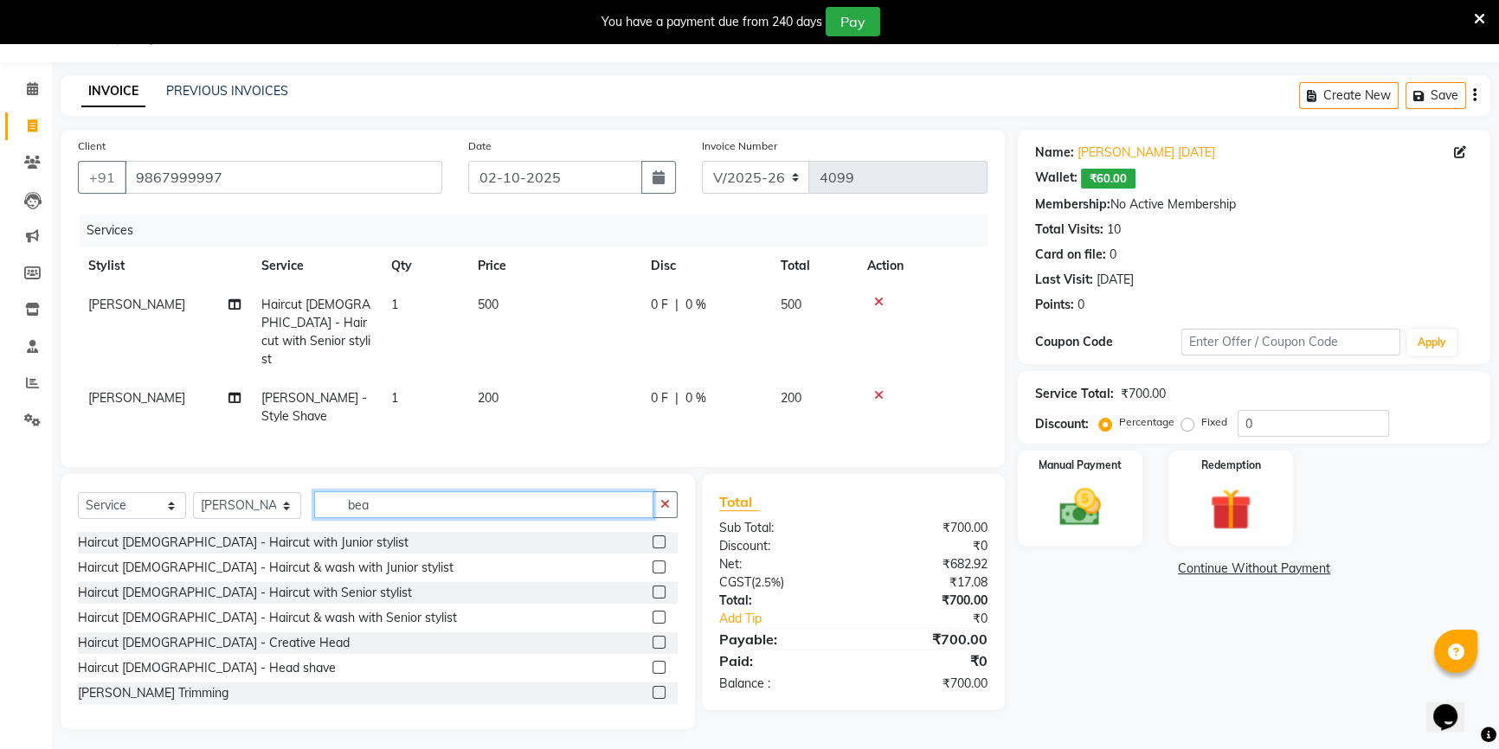
click at [398, 509] on input "bea" at bounding box center [483, 505] width 339 height 27
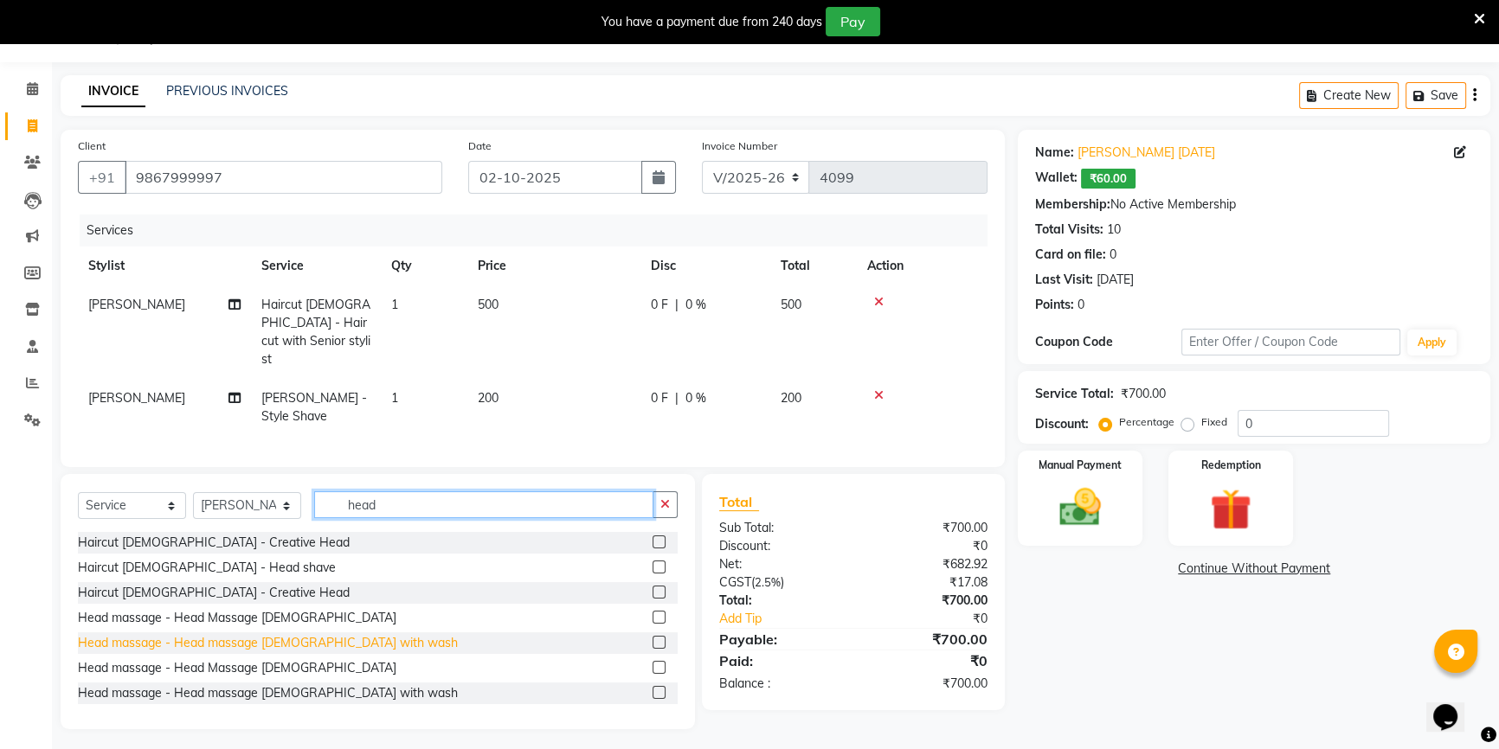
type input "head"
click at [314, 645] on div "Head massage - Head massage [DEMOGRAPHIC_DATA] with wash" at bounding box center [268, 643] width 380 height 18
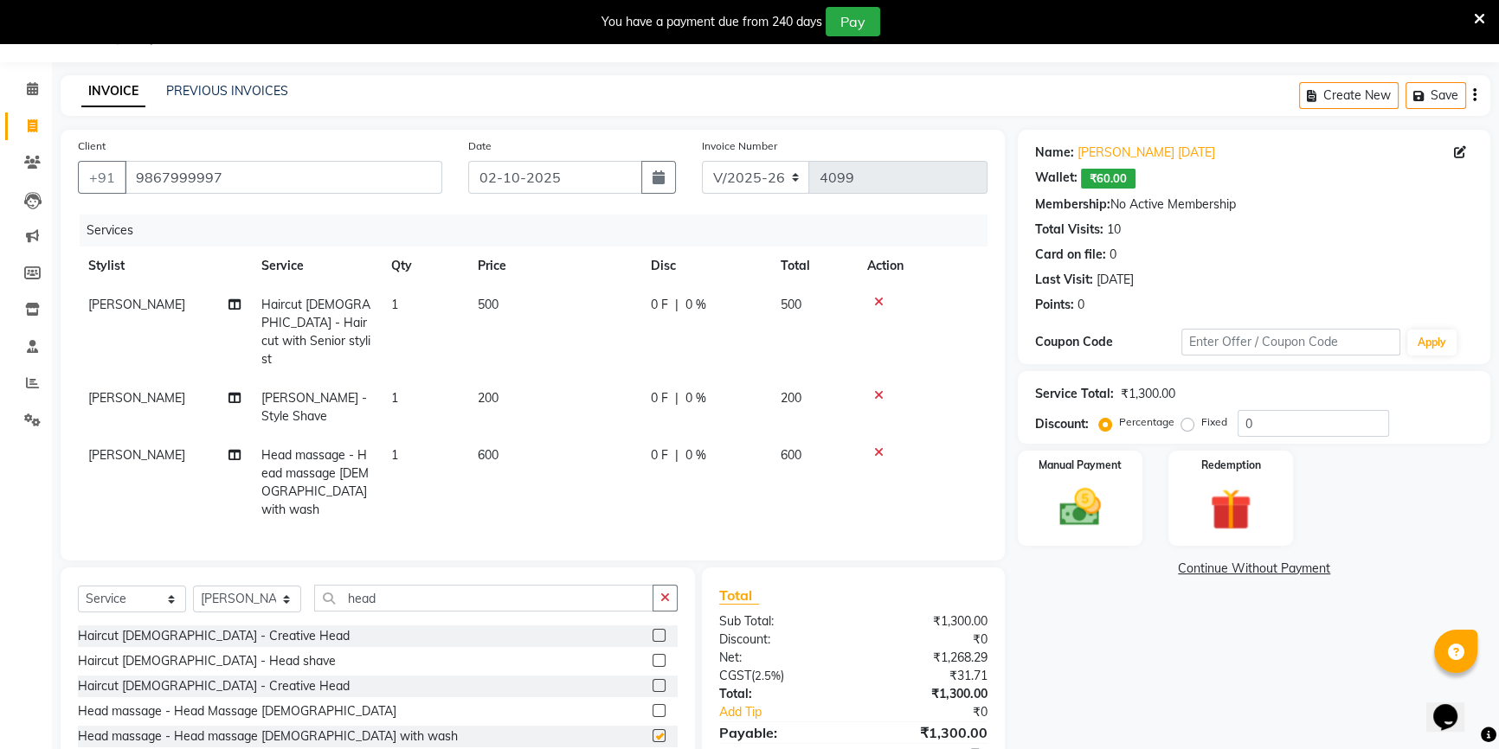
checkbox input "false"
click at [1159, 147] on link "Dharmesh 9/2/26" at bounding box center [1146, 153] width 138 height 18
click at [1240, 421] on input "0" at bounding box center [1312, 423] width 151 height 27
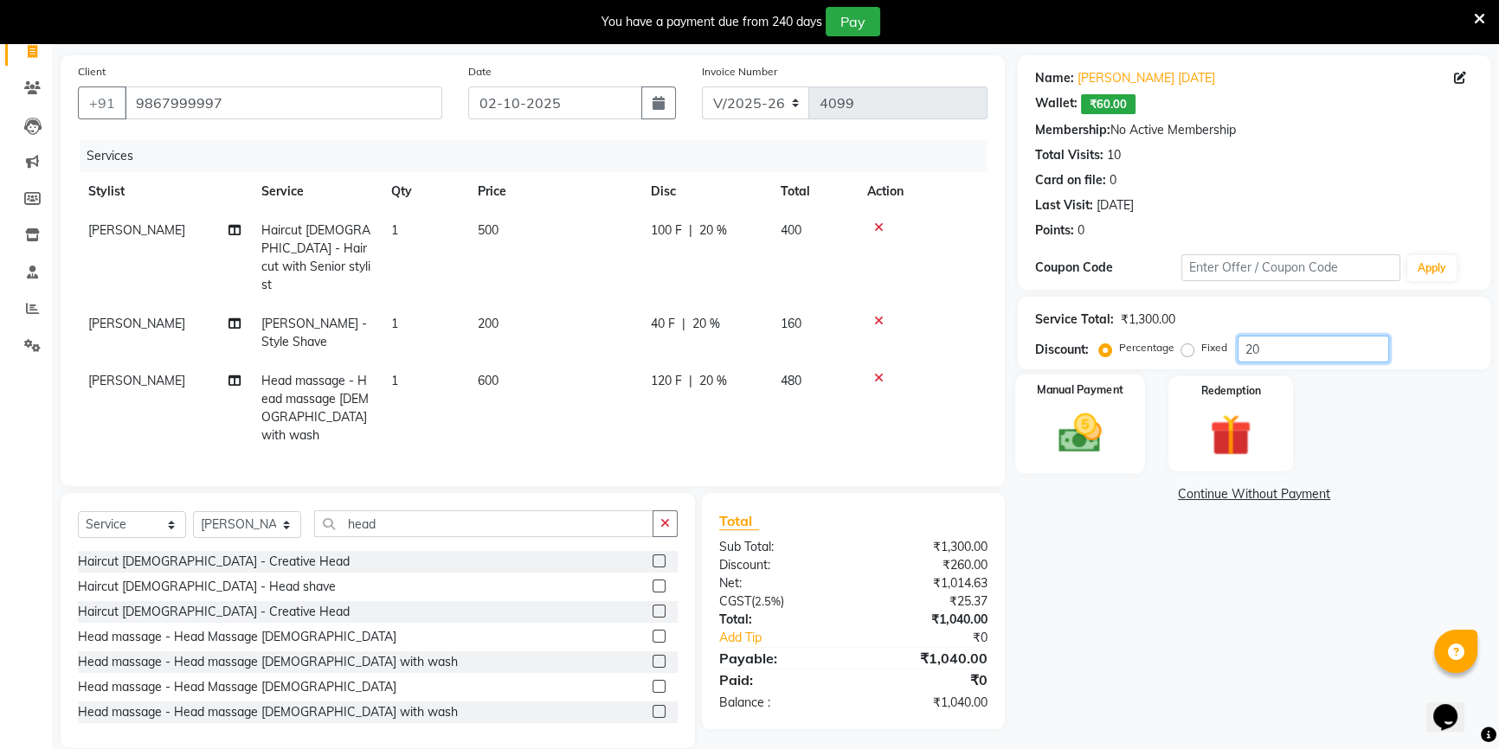
type input "20"
click at [1049, 414] on img at bounding box center [1080, 432] width 70 height 49
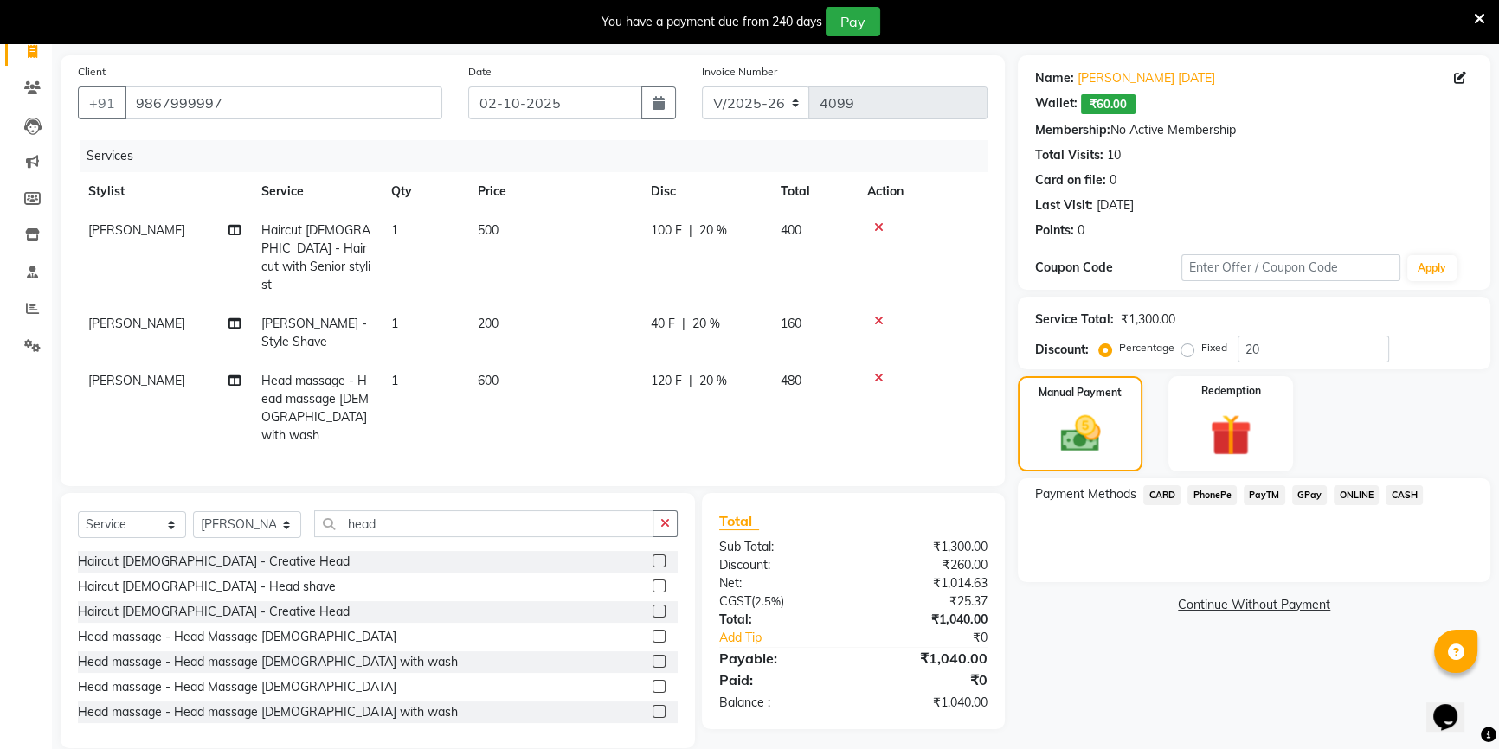
click at [1404, 493] on span "CASH" at bounding box center [1403, 495] width 37 height 20
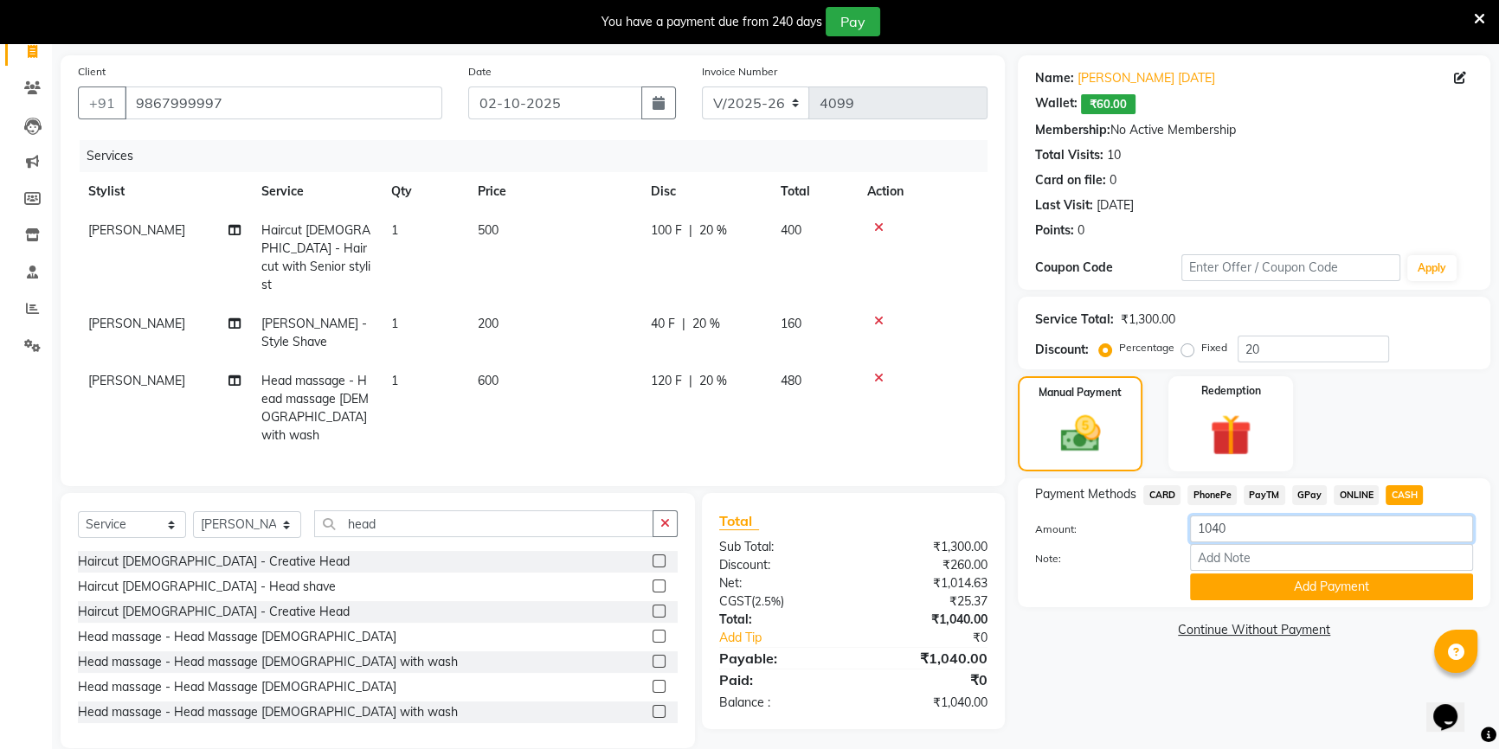
click at [1220, 533] on input "1040" at bounding box center [1331, 529] width 283 height 27
type input "1050"
click at [1290, 588] on button "Add Payment" at bounding box center [1331, 587] width 283 height 27
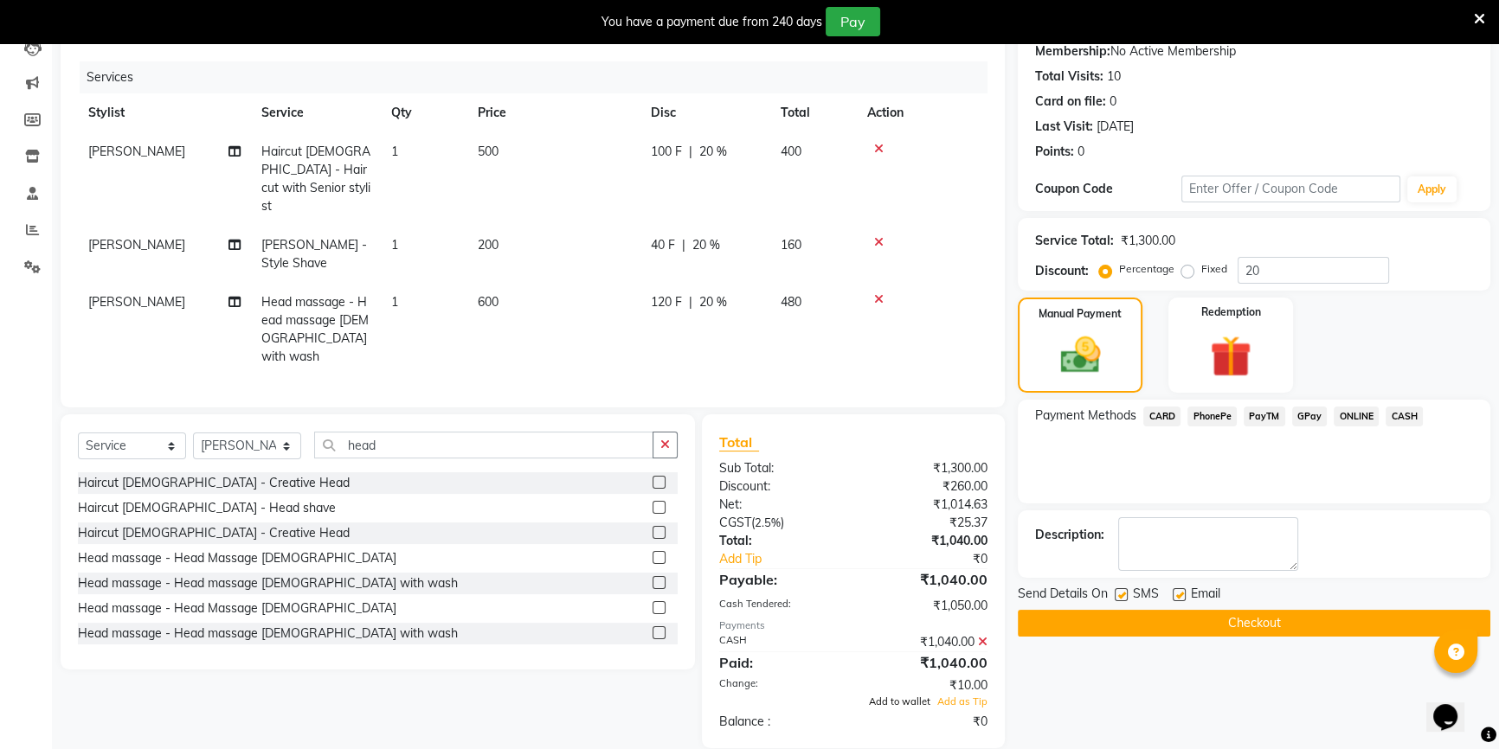
click at [892, 696] on span "Add to wallet" at bounding box center [899, 702] width 61 height 12
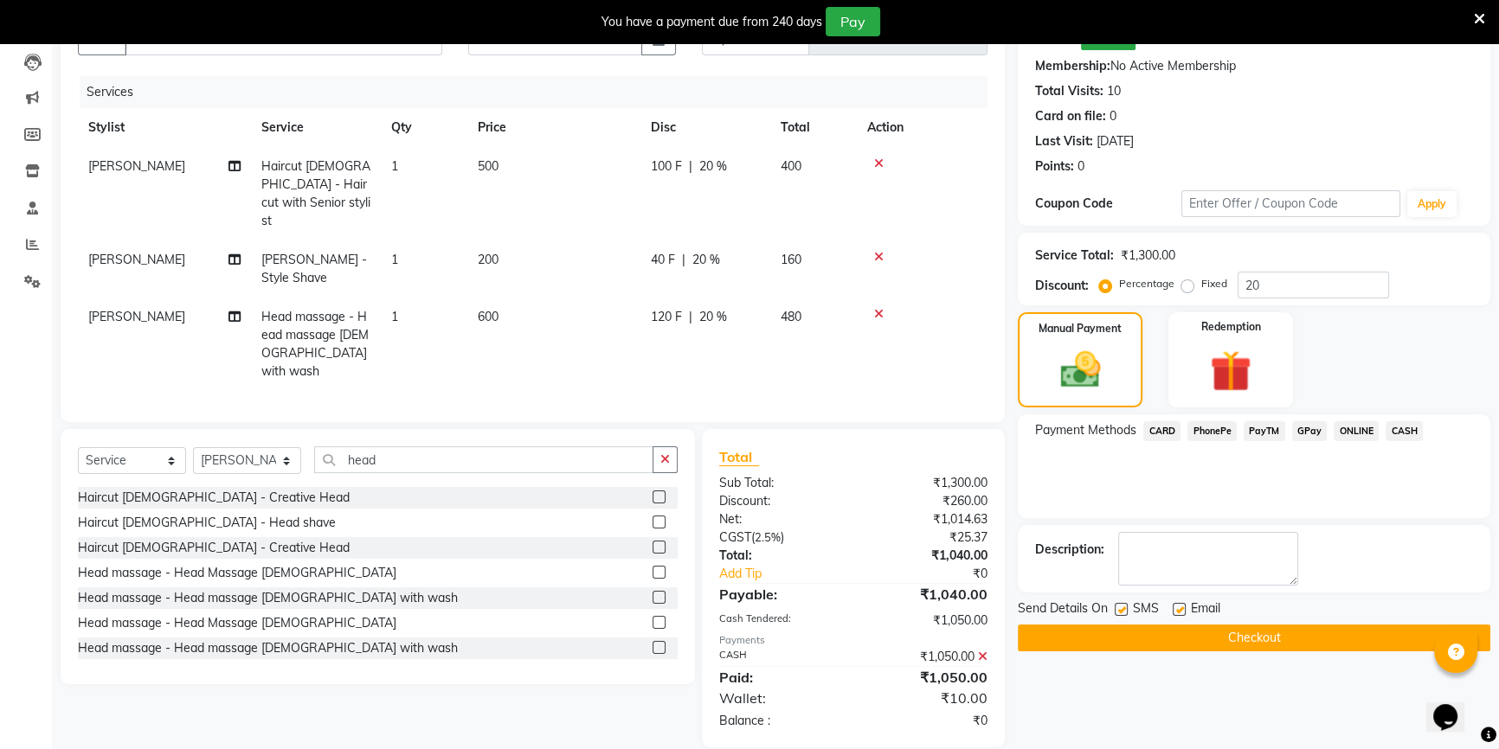
click at [1180, 607] on label at bounding box center [1179, 609] width 13 height 13
click at [1180, 607] on input "checkbox" at bounding box center [1178, 610] width 11 height 11
checkbox input "false"
click at [1186, 629] on button "Checkout" at bounding box center [1254, 638] width 472 height 27
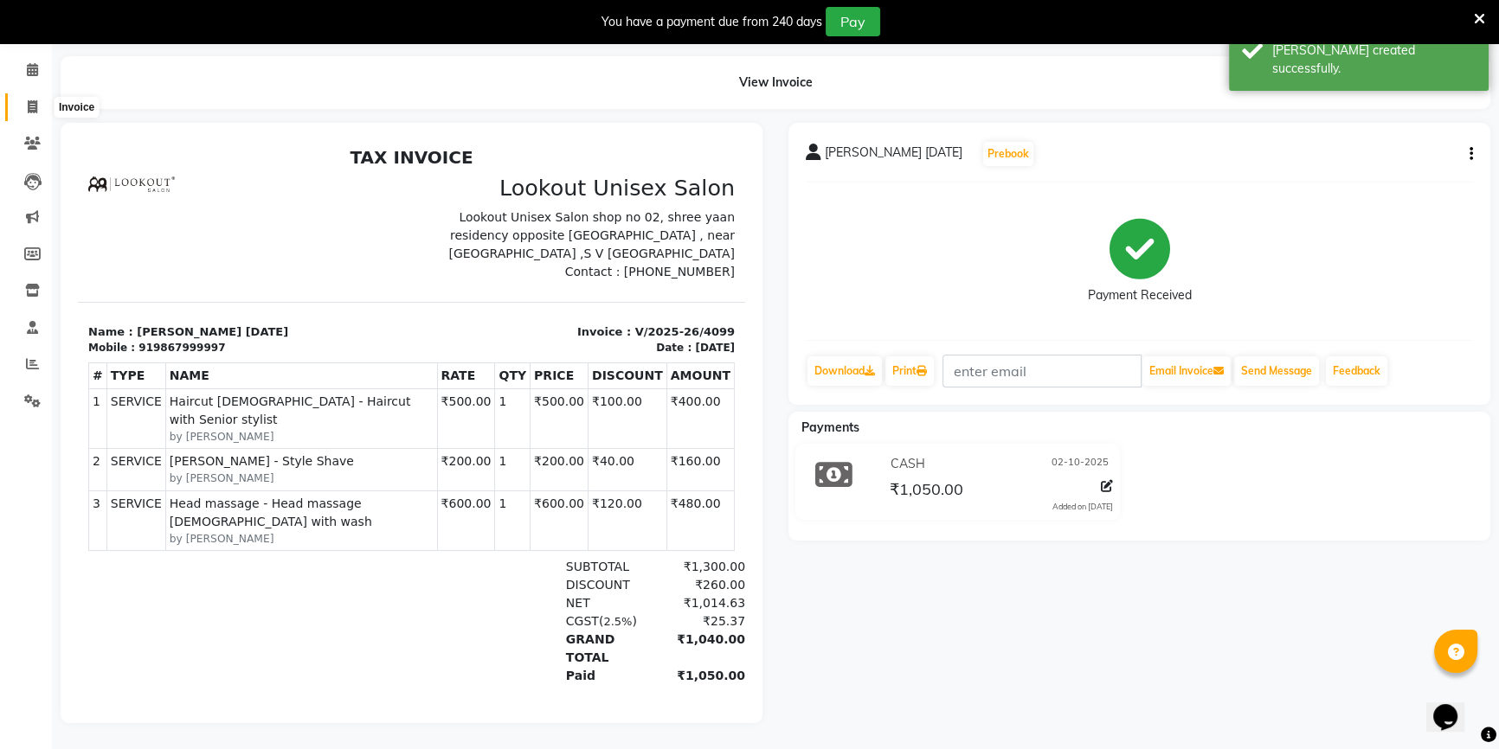
click at [35, 98] on span at bounding box center [32, 108] width 30 height 20
select select "7658"
select select "service"
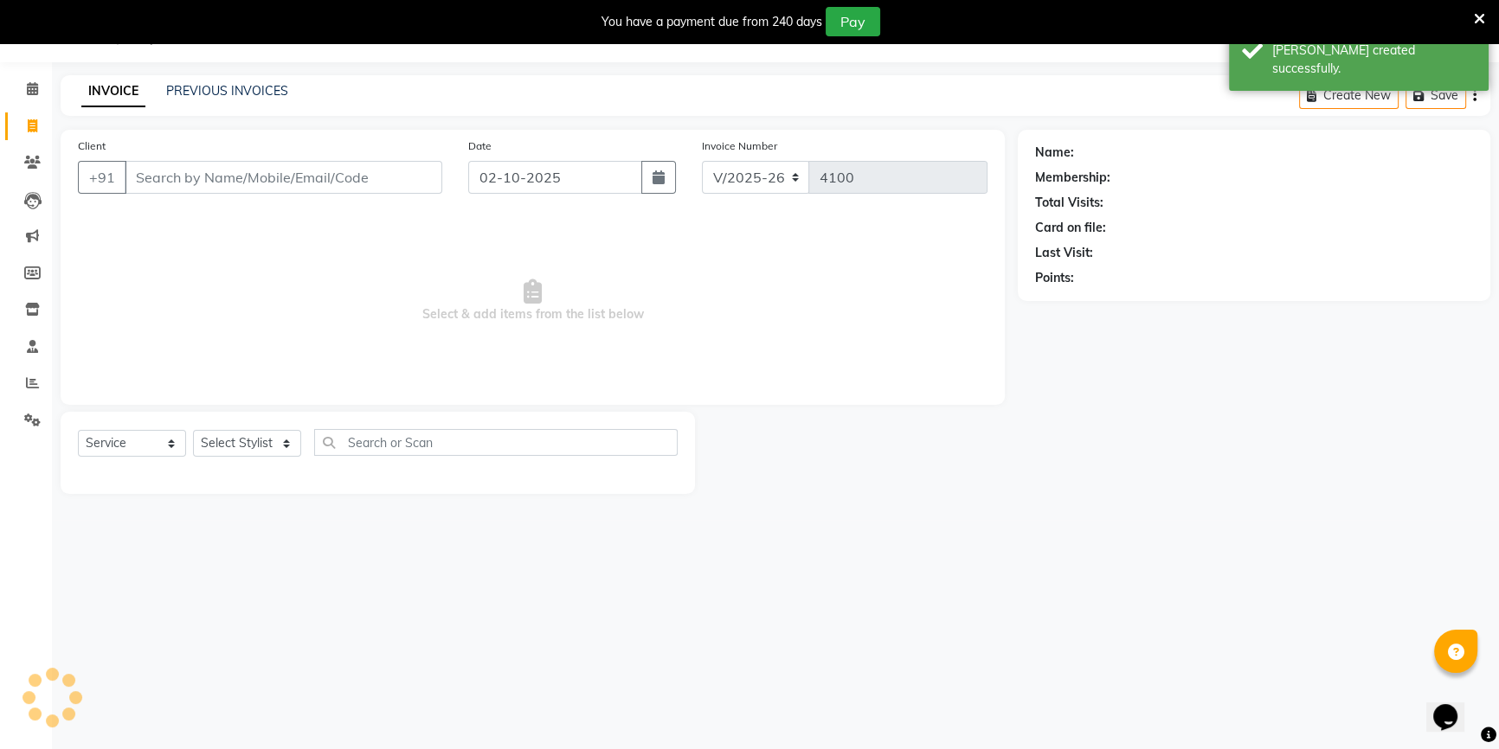
scroll to position [43, 0]
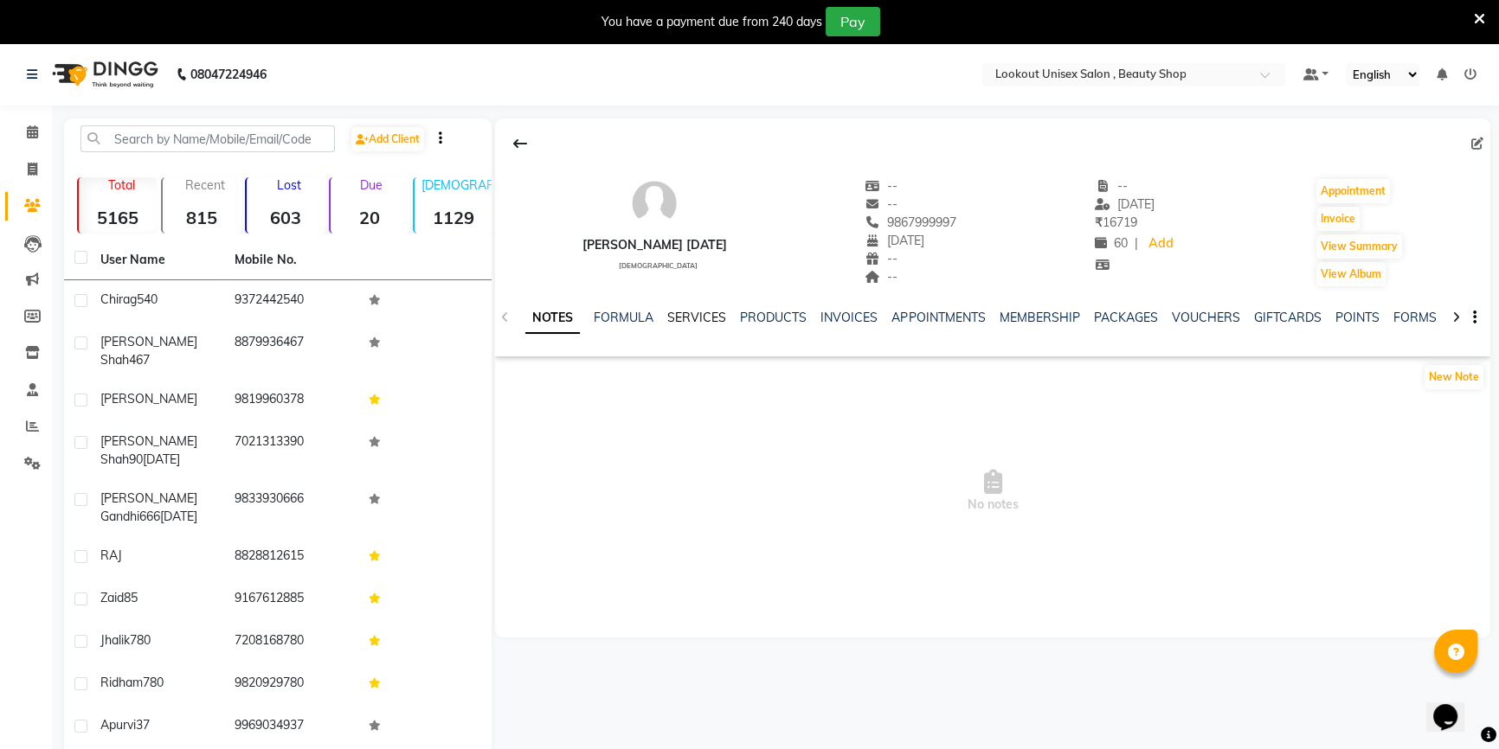
click at [710, 311] on link "SERVICES" at bounding box center [696, 318] width 59 height 16
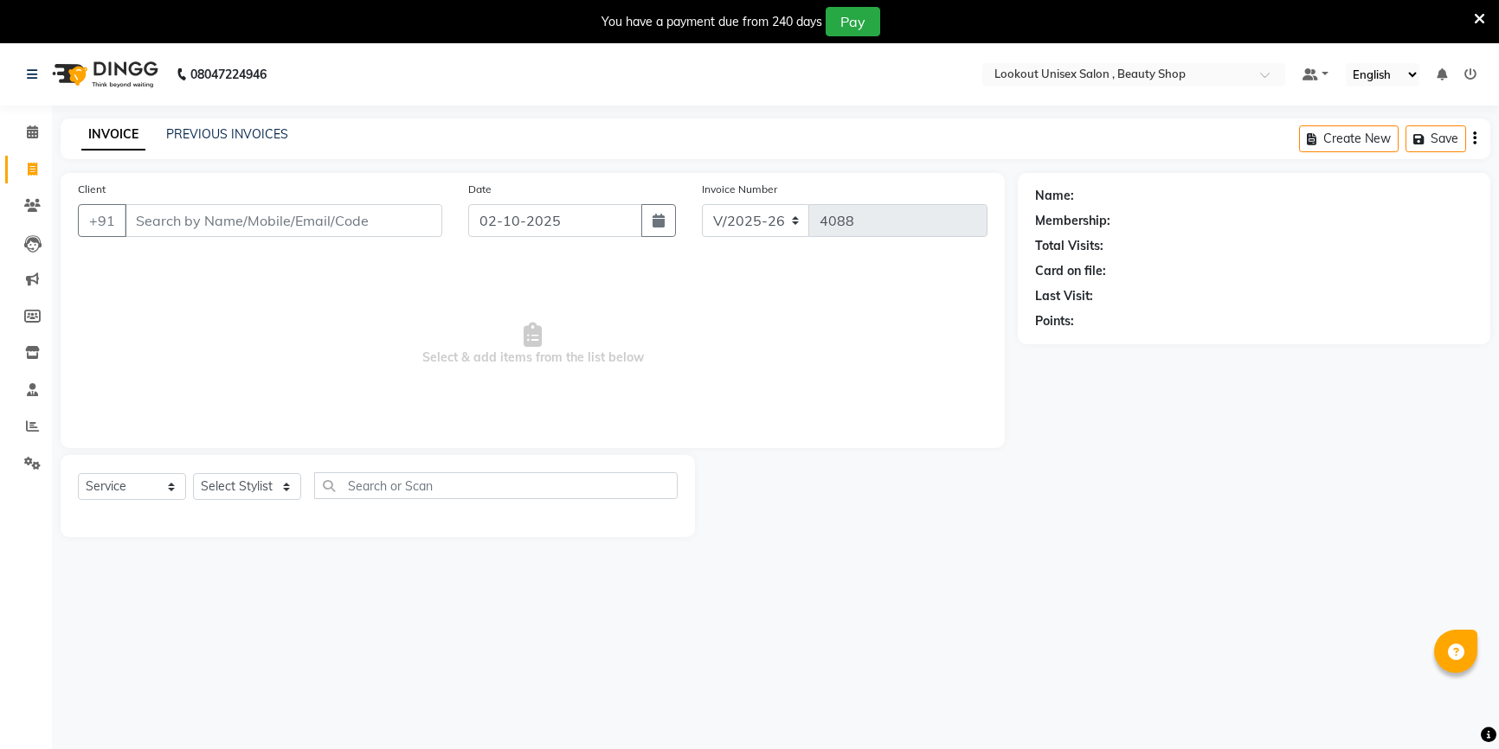
select select "7658"
select select "service"
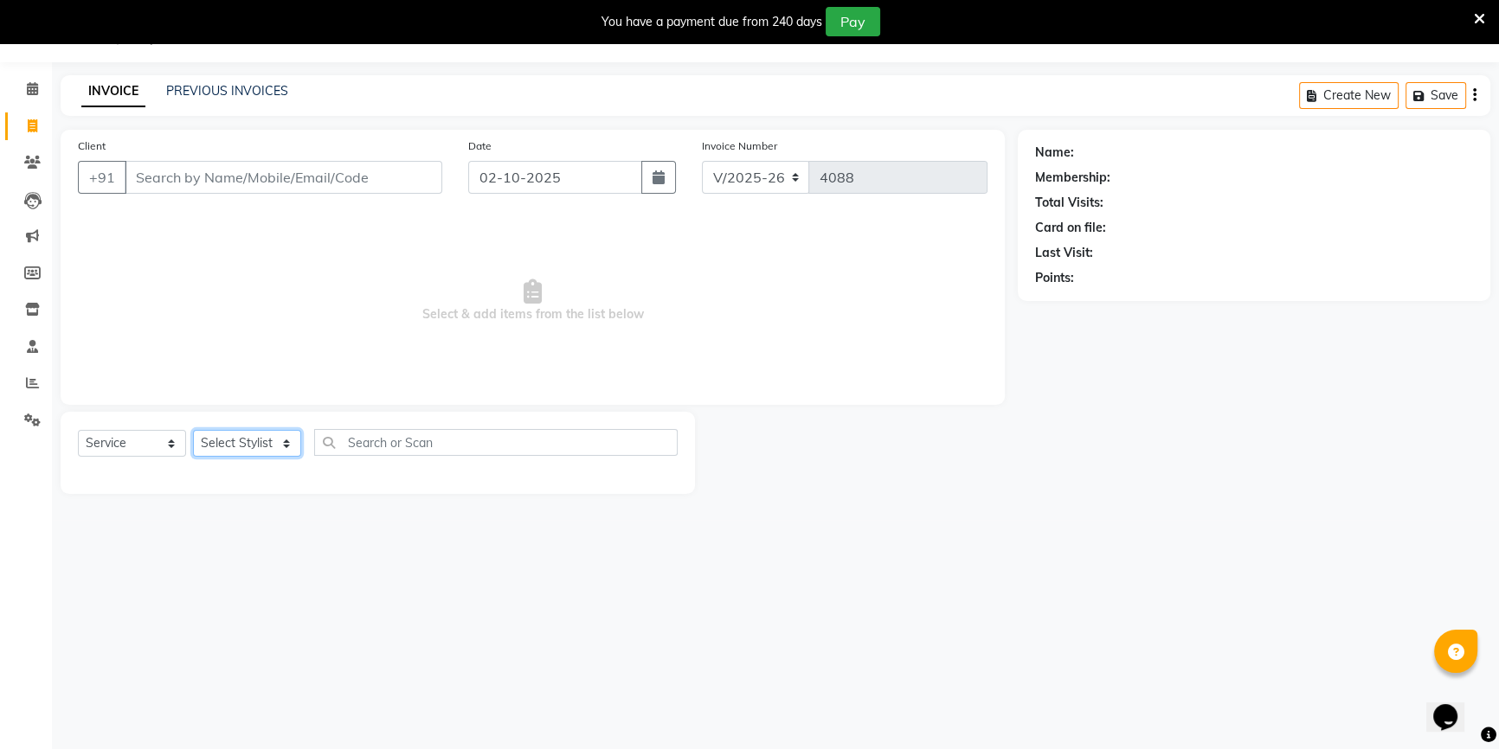
click at [251, 455] on select "Select Stylist [PERSON_NAME] [PERSON_NAME] Sir Disha [PERSON_NAME] Jyoti Mahesh…" at bounding box center [247, 443] width 108 height 27
select select "67794"
click at [193, 430] on select "Select Stylist [PERSON_NAME] [PERSON_NAME] Sir Disha [PERSON_NAME] Jyoti Mahesh…" at bounding box center [247, 443] width 108 height 27
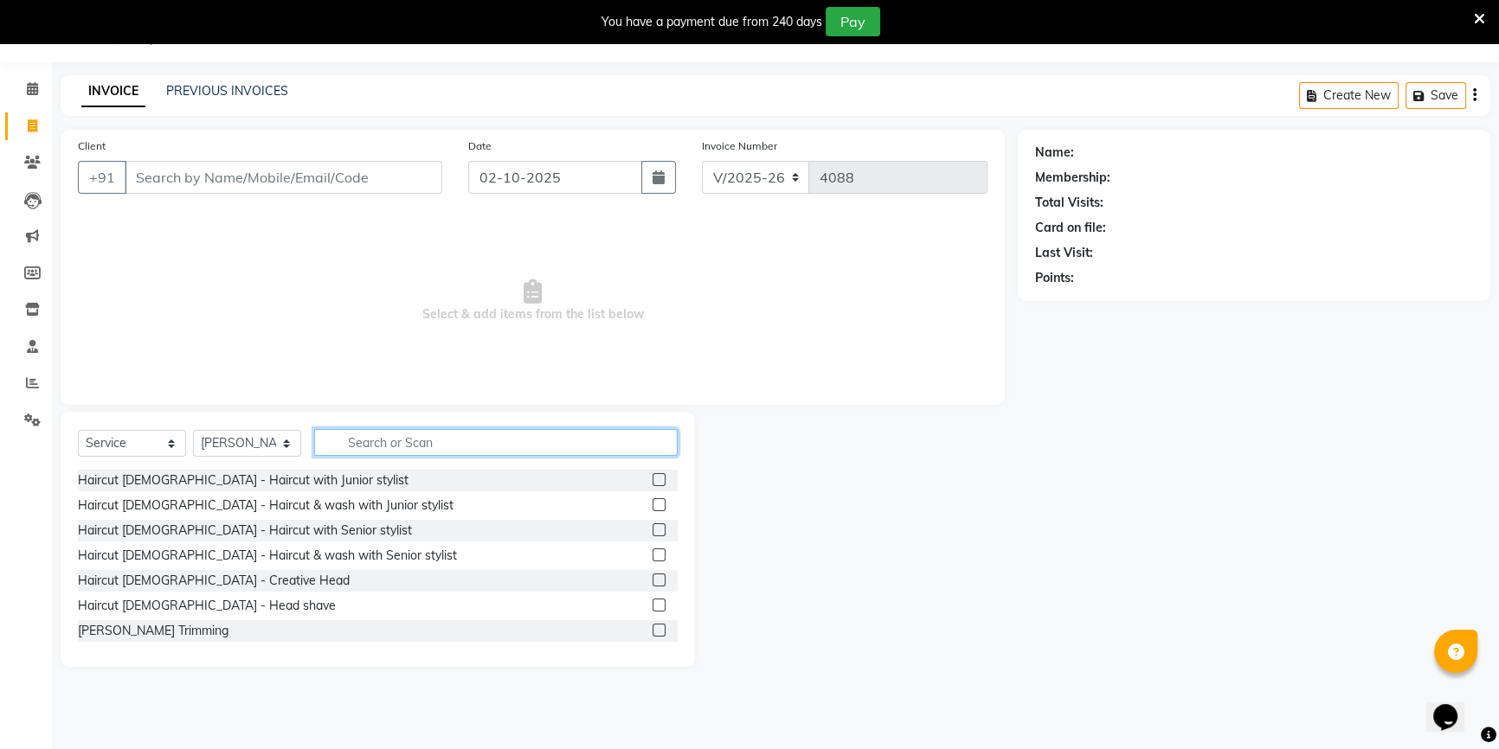
click at [363, 440] on input "text" at bounding box center [495, 442] width 363 height 27
click at [24, 87] on span at bounding box center [32, 90] width 30 height 20
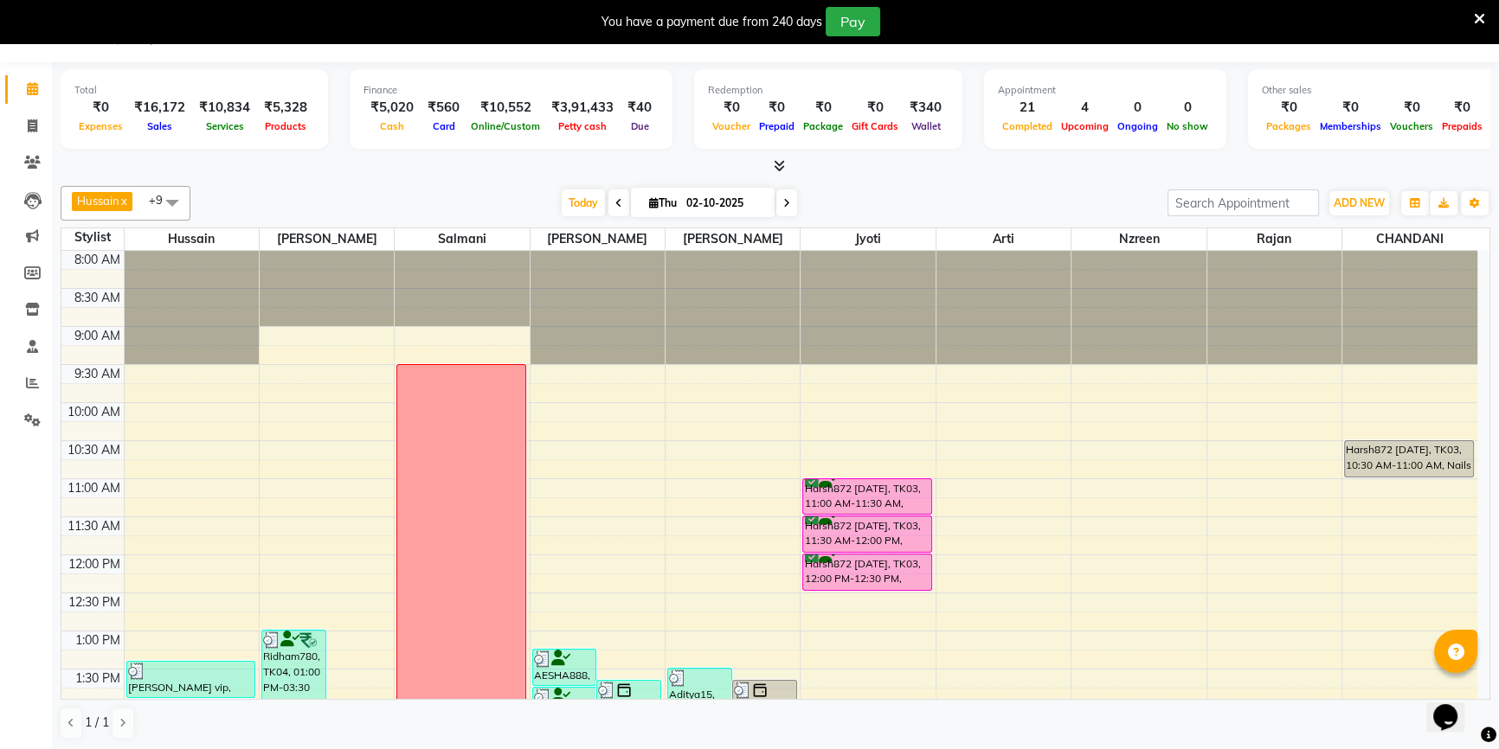
click at [749, 198] on input "02-10-2025" at bounding box center [724, 203] width 87 height 26
select select "10"
select select "2025"
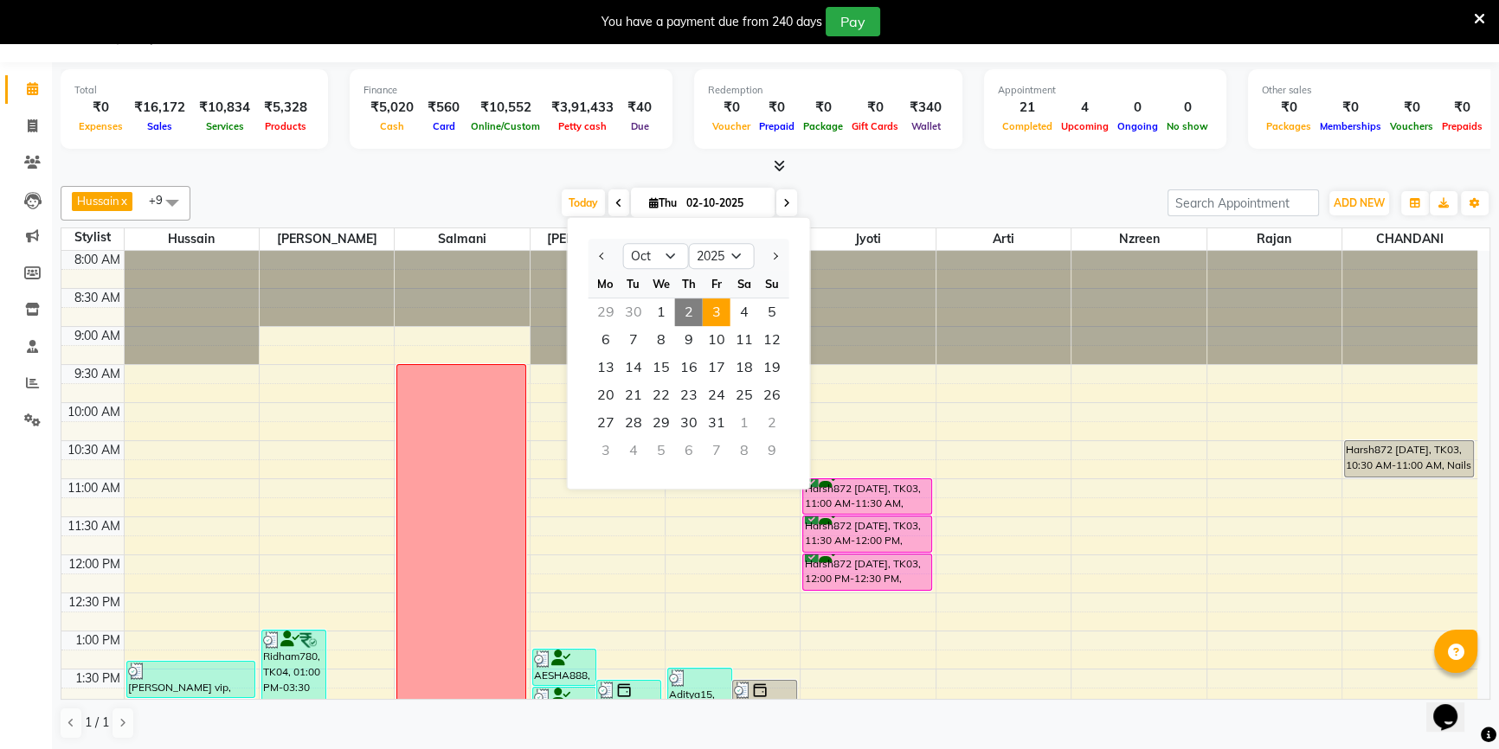
click at [715, 315] on span "3" at bounding box center [717, 313] width 28 height 28
type input "03-10-2025"
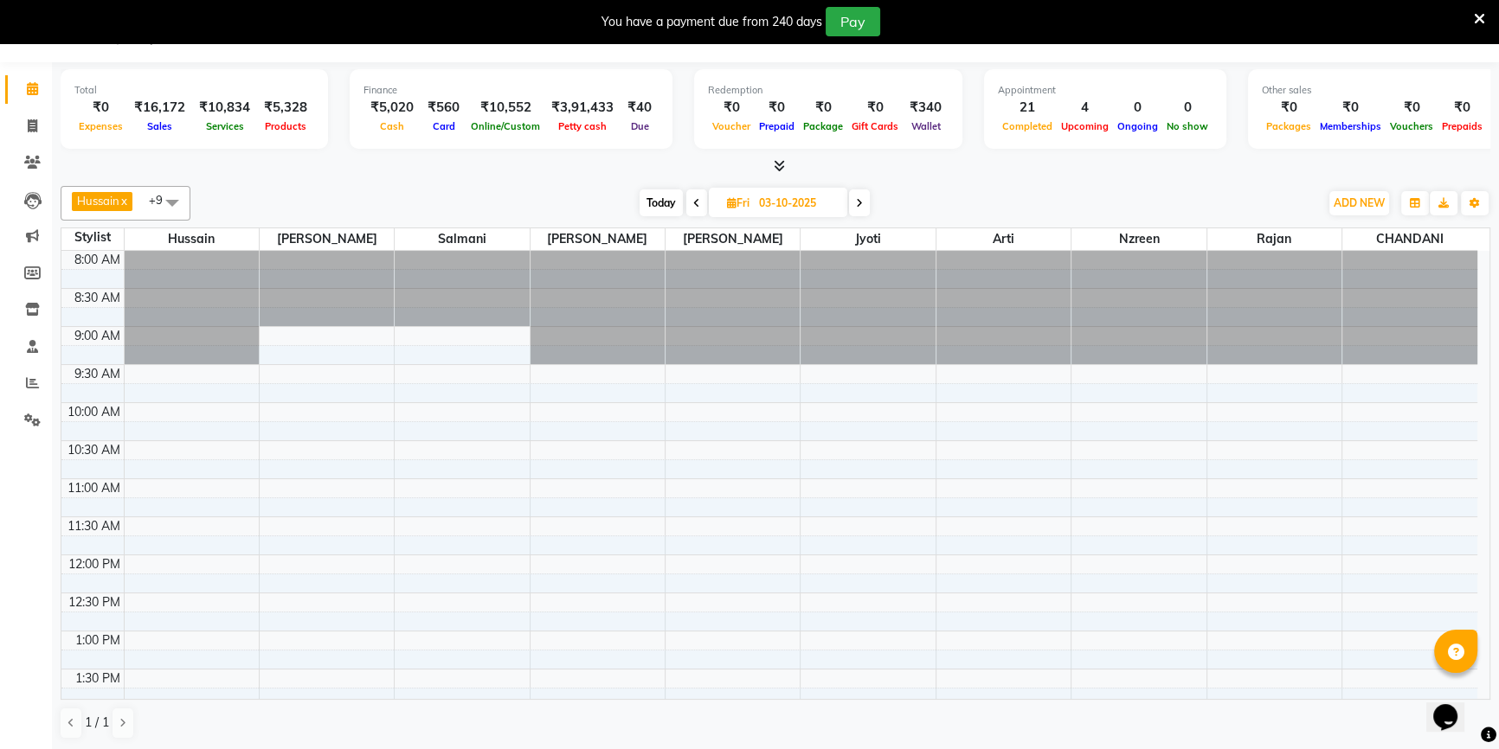
click at [751, 196] on span "Fri" at bounding box center [738, 202] width 31 height 13
select select "10"
select select "2025"
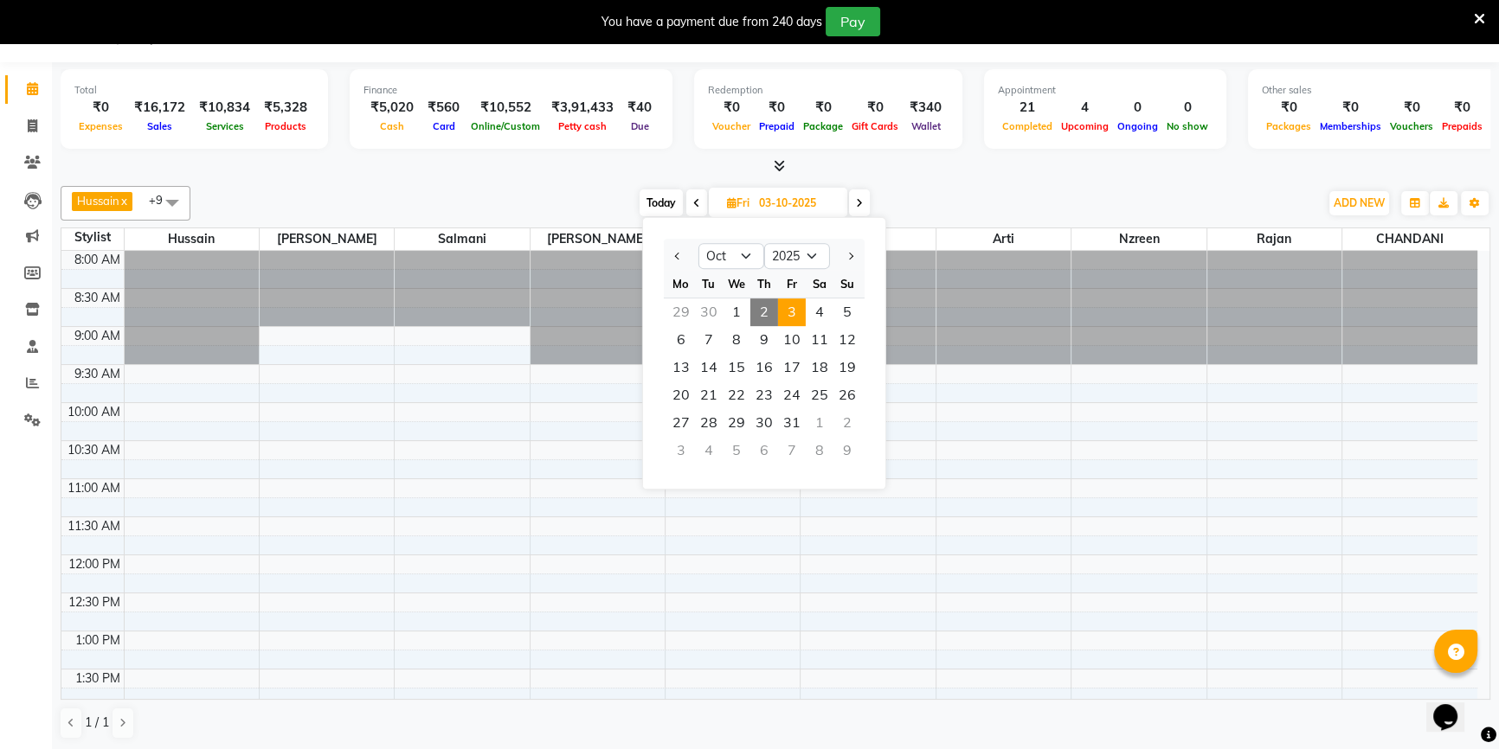
click at [768, 314] on span "2" at bounding box center [764, 313] width 28 height 28
type input "02-10-2025"
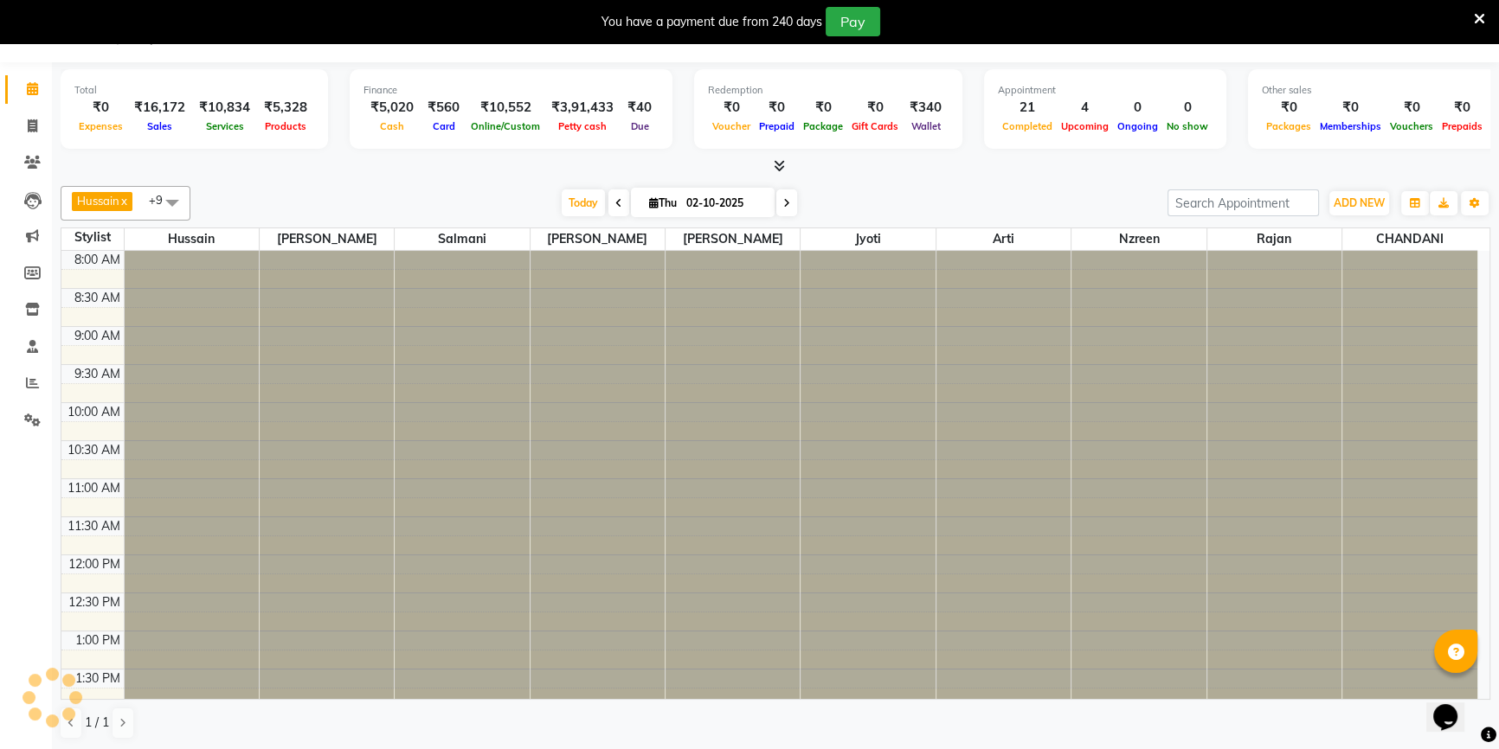
scroll to position [613, 0]
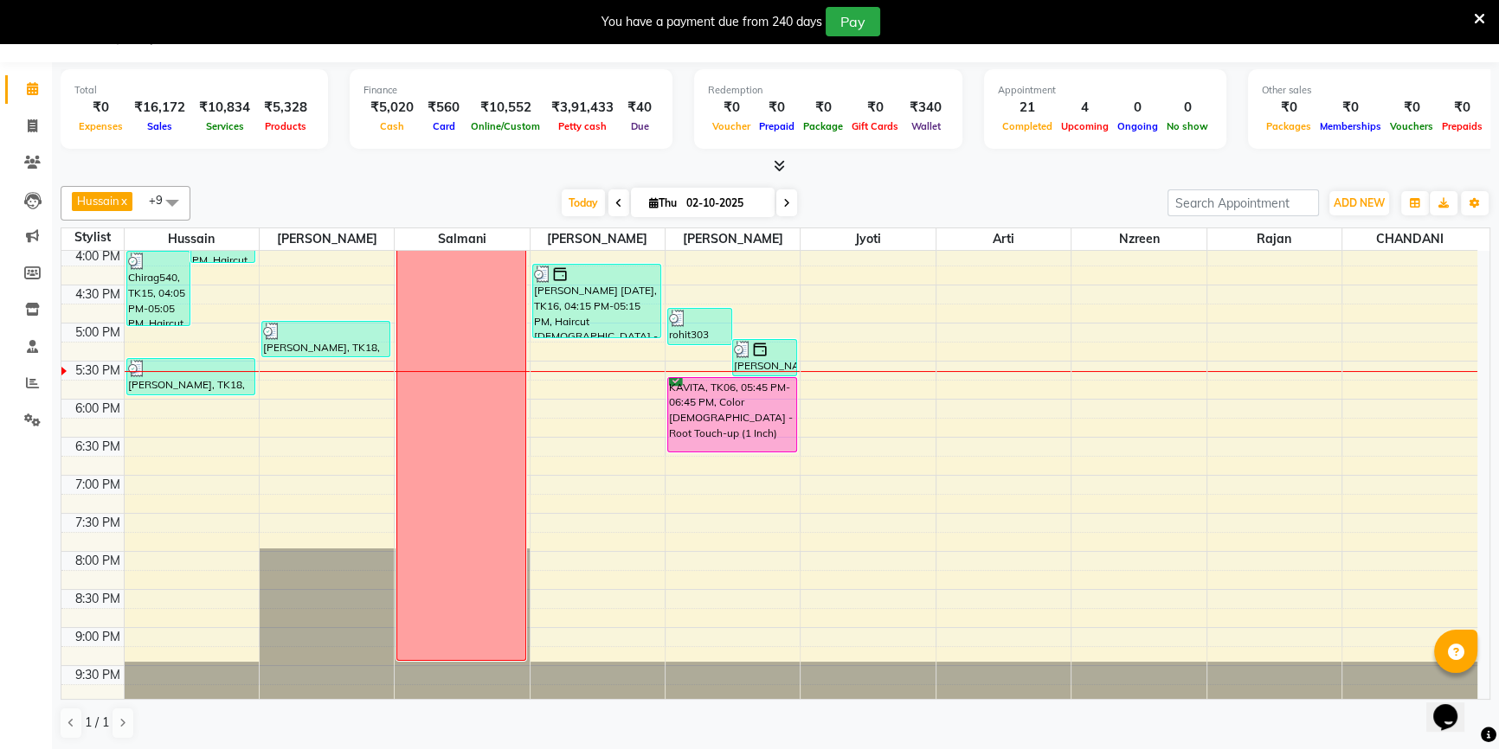
click at [666, 194] on span "[DATE]" at bounding box center [703, 202] width 144 height 29
click at [759, 197] on input "02-10-2025" at bounding box center [724, 203] width 87 height 26
select select "10"
select select "2025"
